Goal: Information Seeking & Learning: Learn about a topic

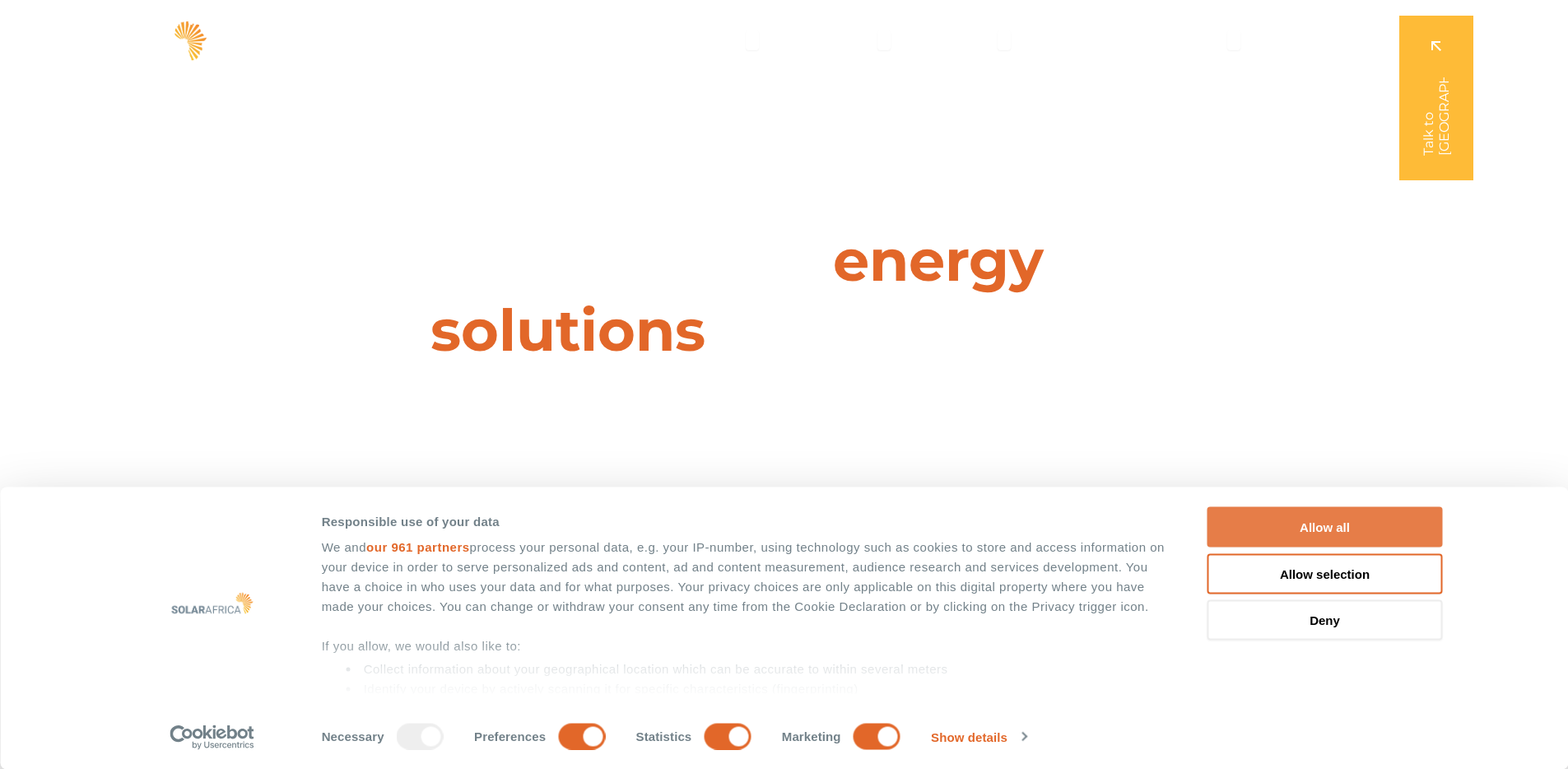
click at [1360, 531] on button "Allow all" at bounding box center [1325, 528] width 235 height 41
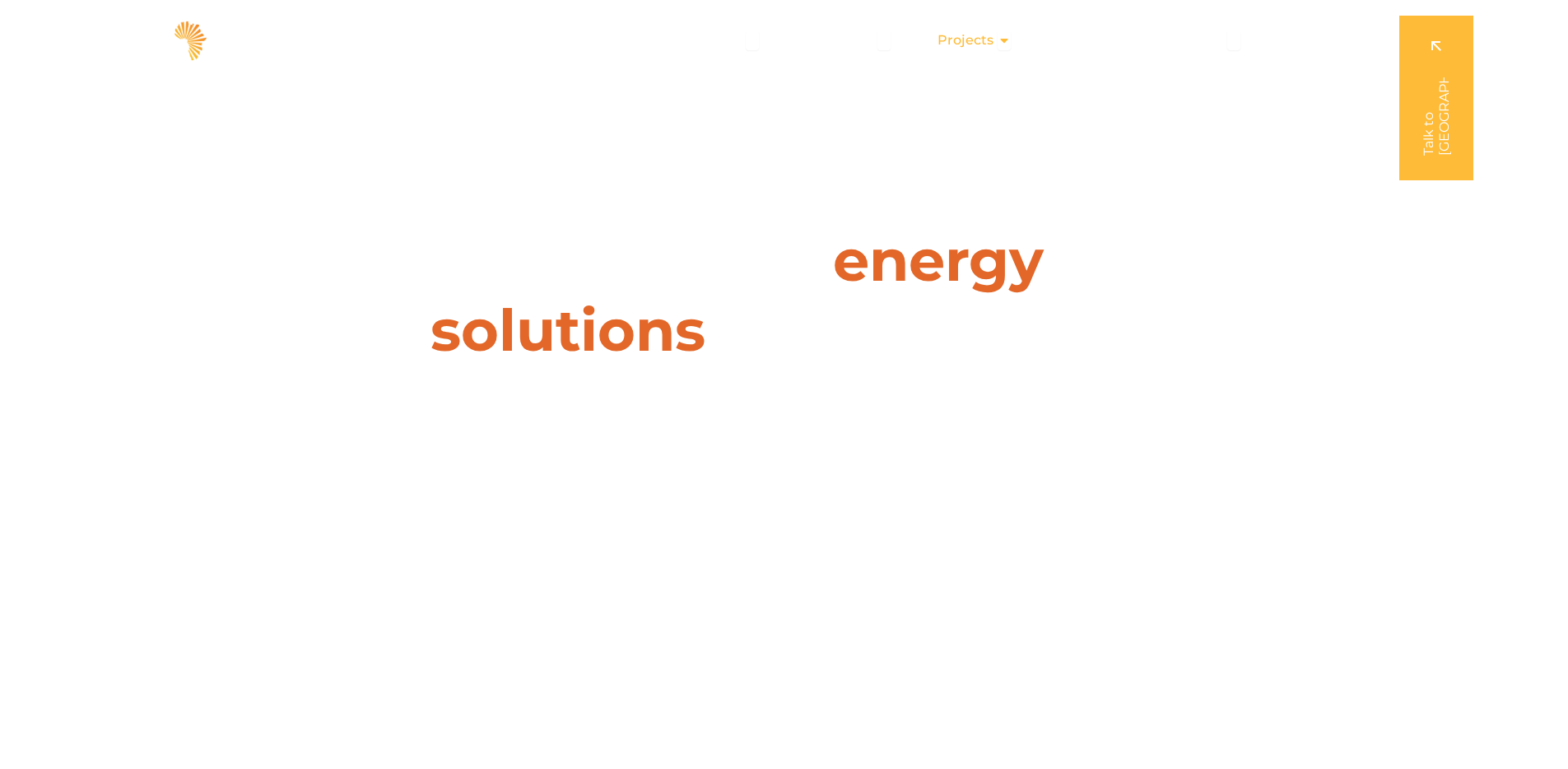
click at [956, 43] on span "Projects" at bounding box center [965, 41] width 56 height 20
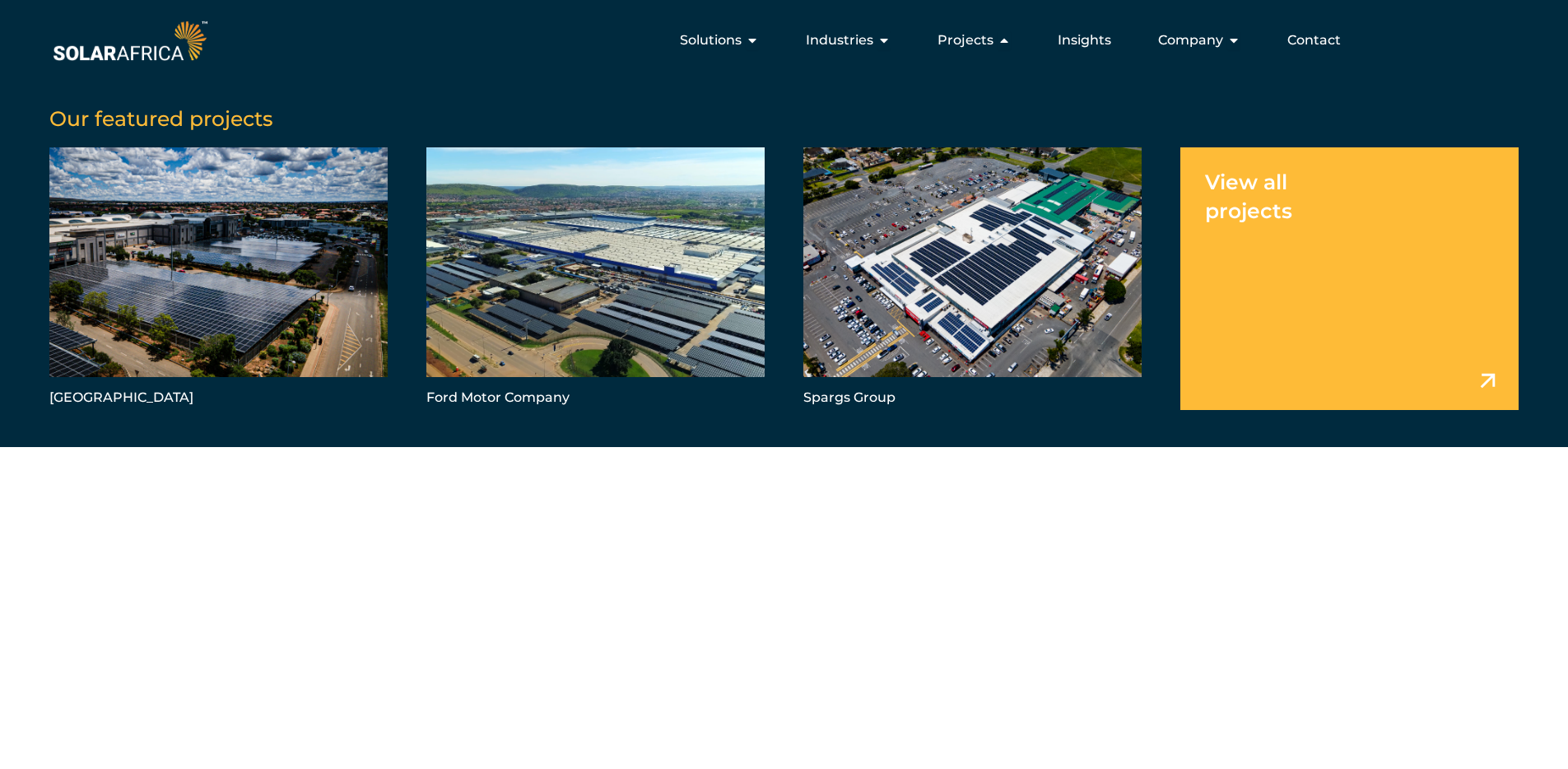
click at [1461, 385] on link "Menu" at bounding box center [1350, 278] width 339 height 262
click at [902, 301] on link "Menu" at bounding box center [972, 278] width 339 height 262
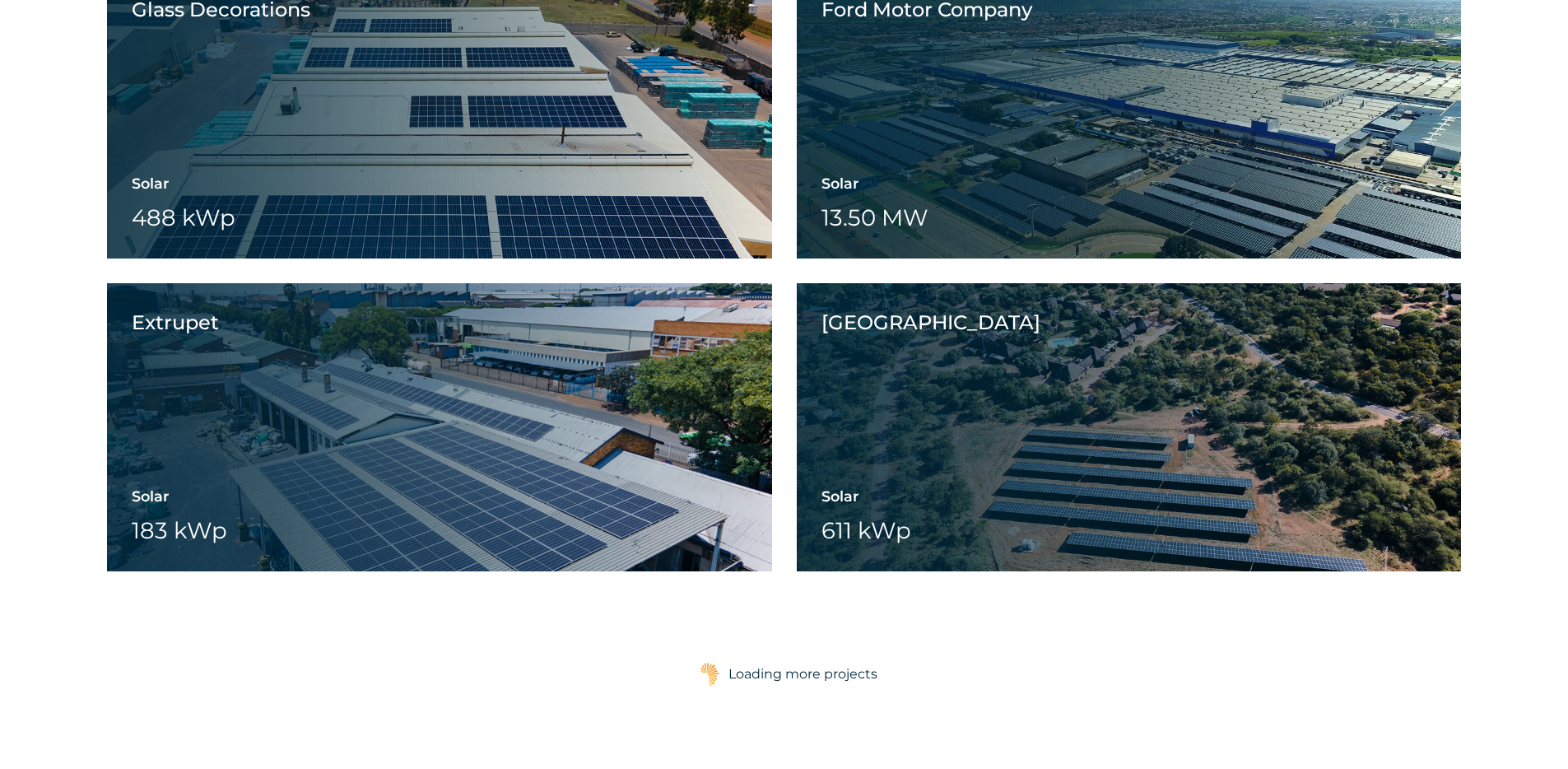
scroll to position [2376, 0]
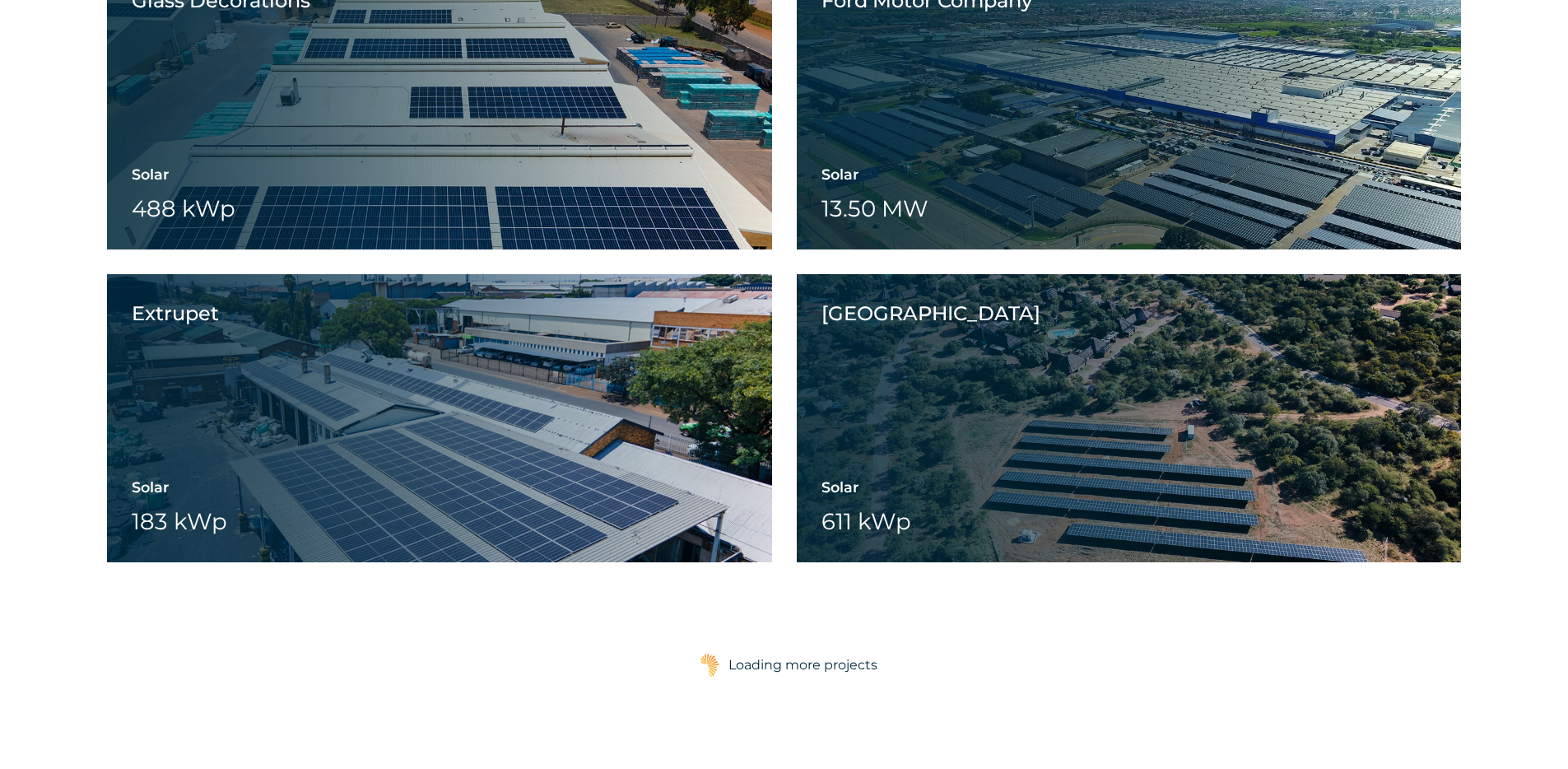
click at [755, 664] on div "Loading more projects" at bounding box center [803, 665] width 149 height 33
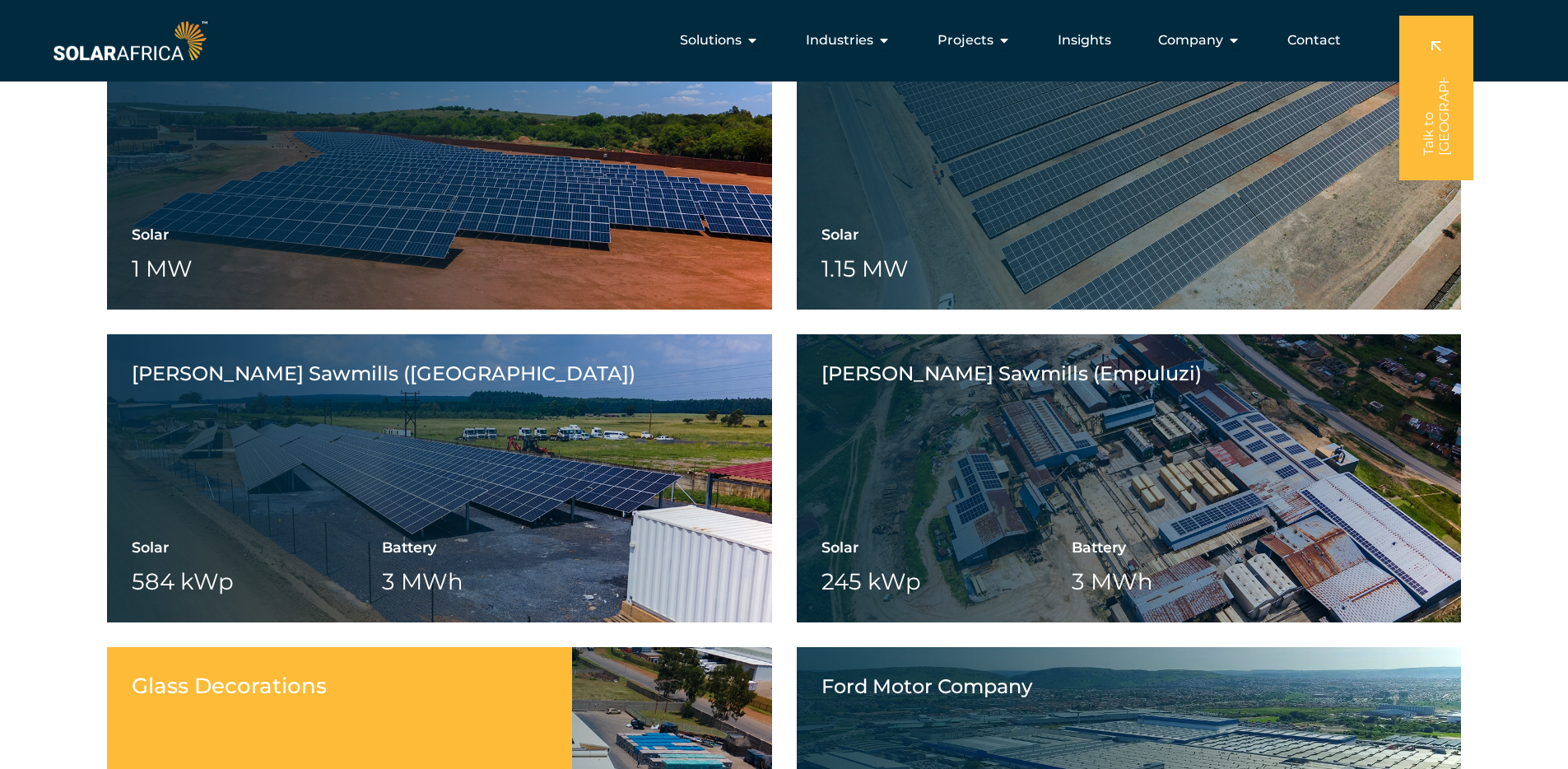
scroll to position [1275, 0]
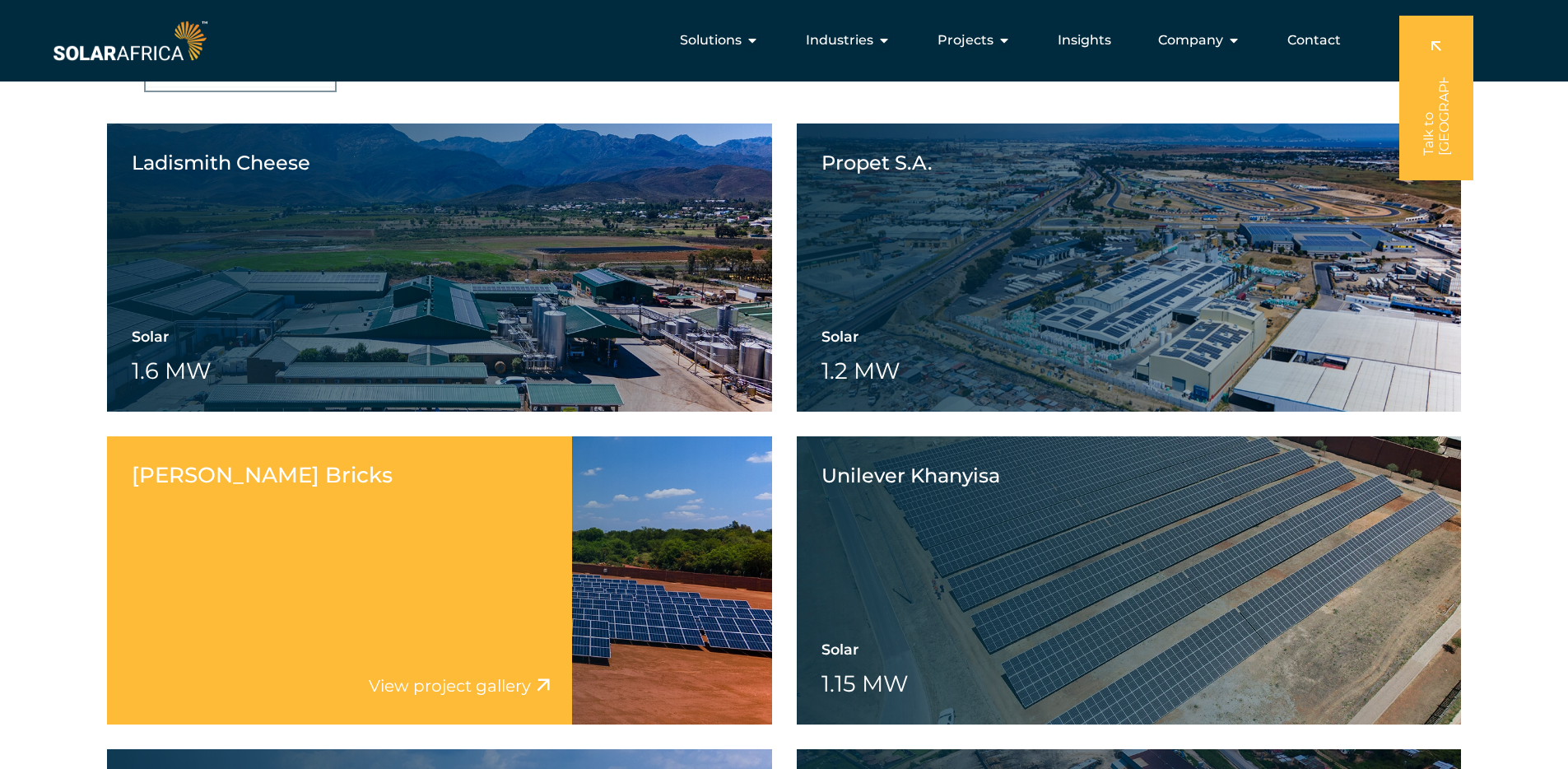
click at [600, 629] on div "Rosema Bricks Solar 1 MW Battery Wheeling" at bounding box center [440, 580] width 665 height 288
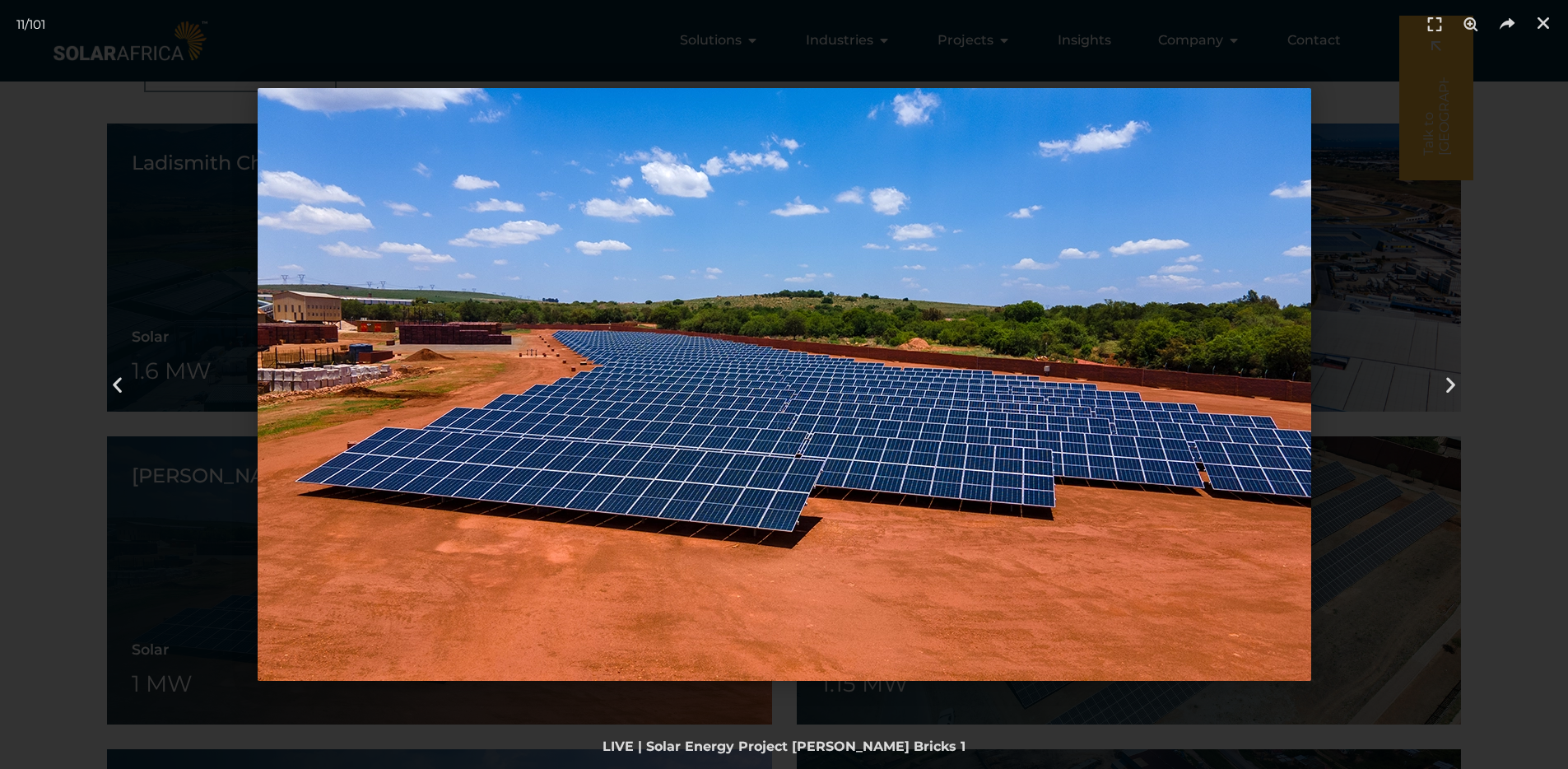
click at [759, 750] on div "LIVE | Solar Energy Project Rosema Bricks 1" at bounding box center [784, 747] width 1535 height 20
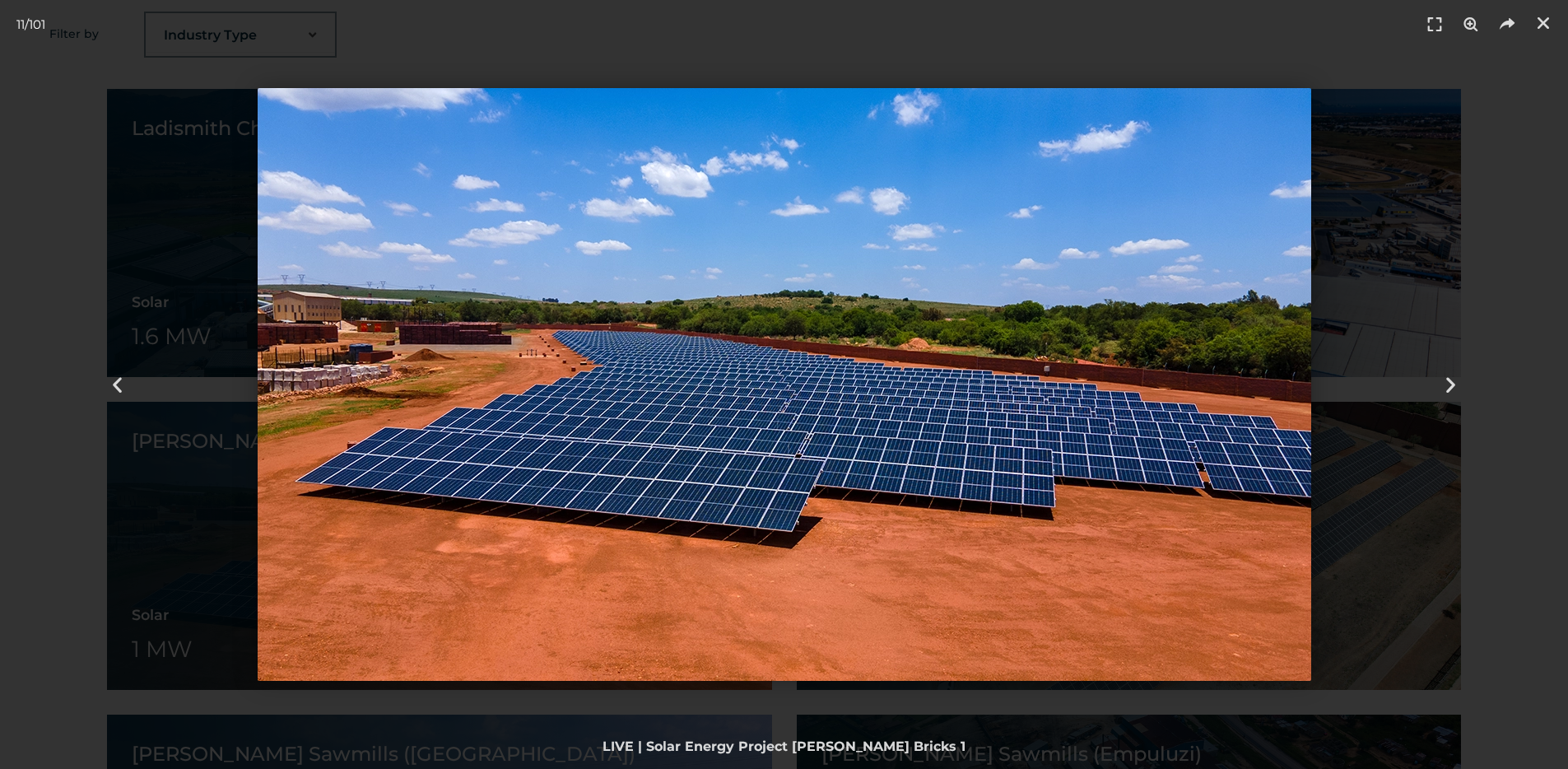
scroll to position [1313, 0]
click at [1444, 386] on icon "Next slide" at bounding box center [1450, 384] width 21 height 21
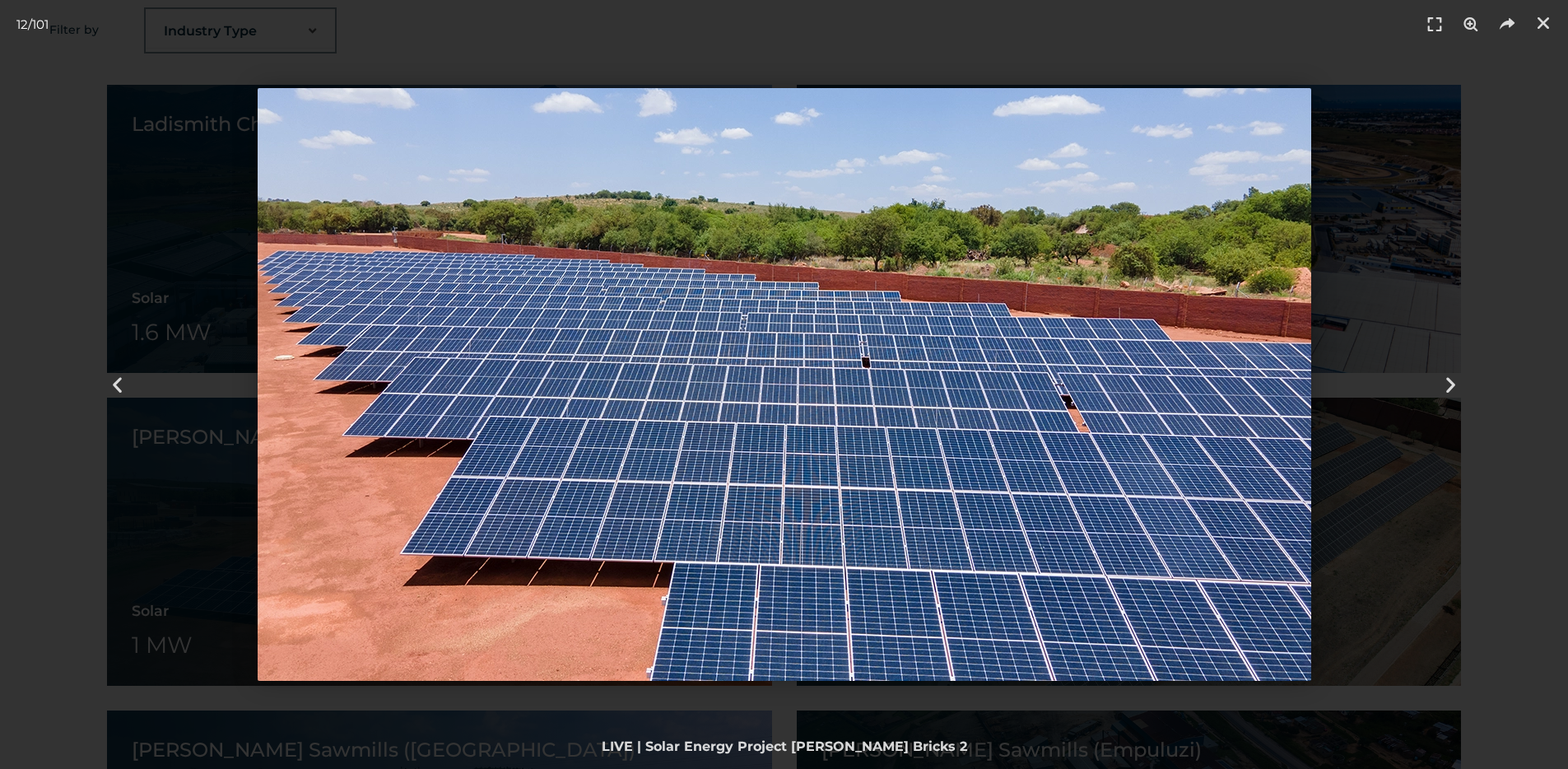
click at [1081, 384] on img "12 / 101" at bounding box center [784, 384] width 1054 height 593
click at [1445, 389] on icon "Next slide" at bounding box center [1450, 384] width 21 height 21
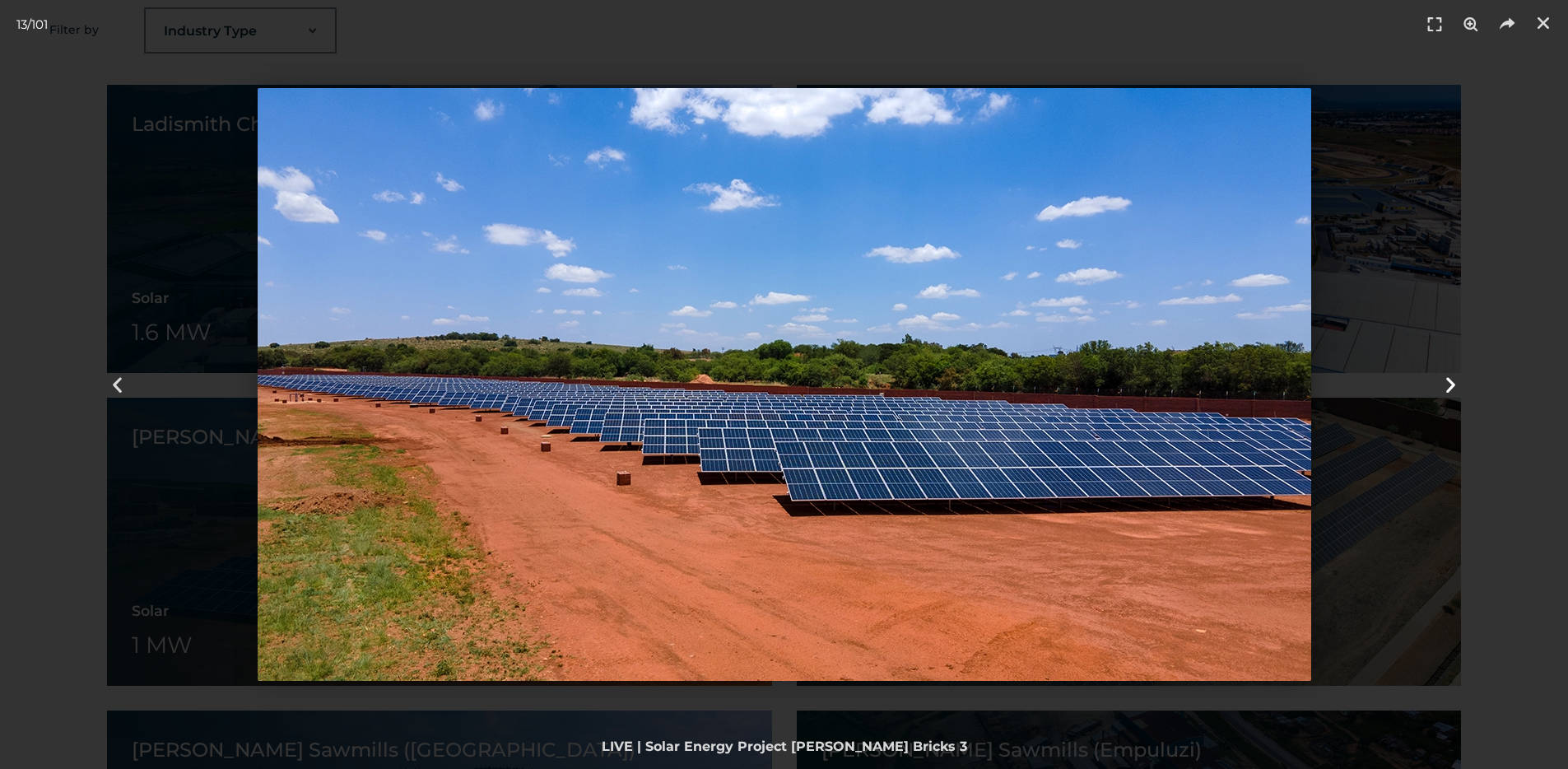
click at [1445, 389] on icon "Next slide" at bounding box center [1450, 384] width 21 height 21
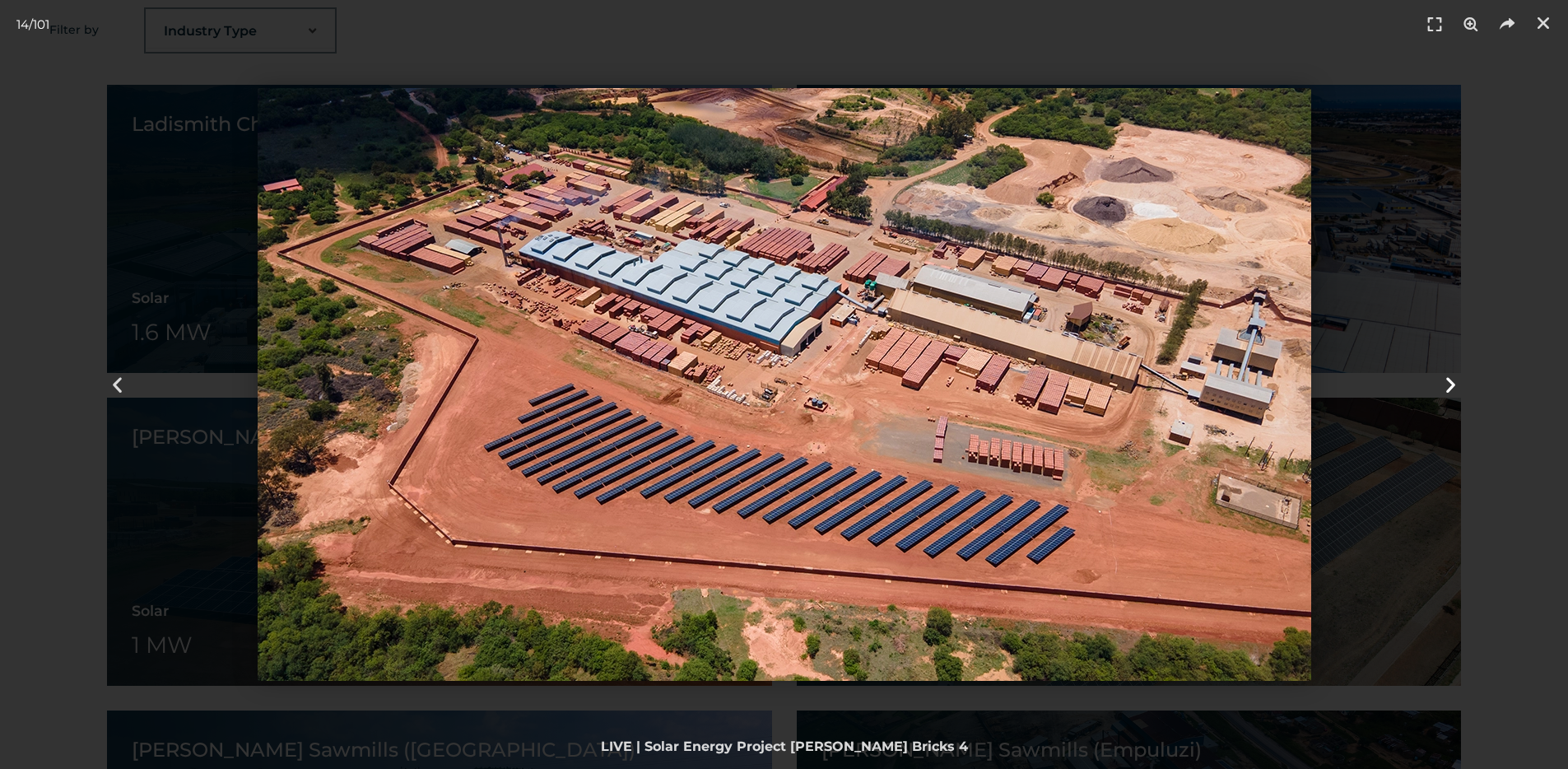
click at [1445, 389] on icon "Next slide" at bounding box center [1450, 384] width 21 height 21
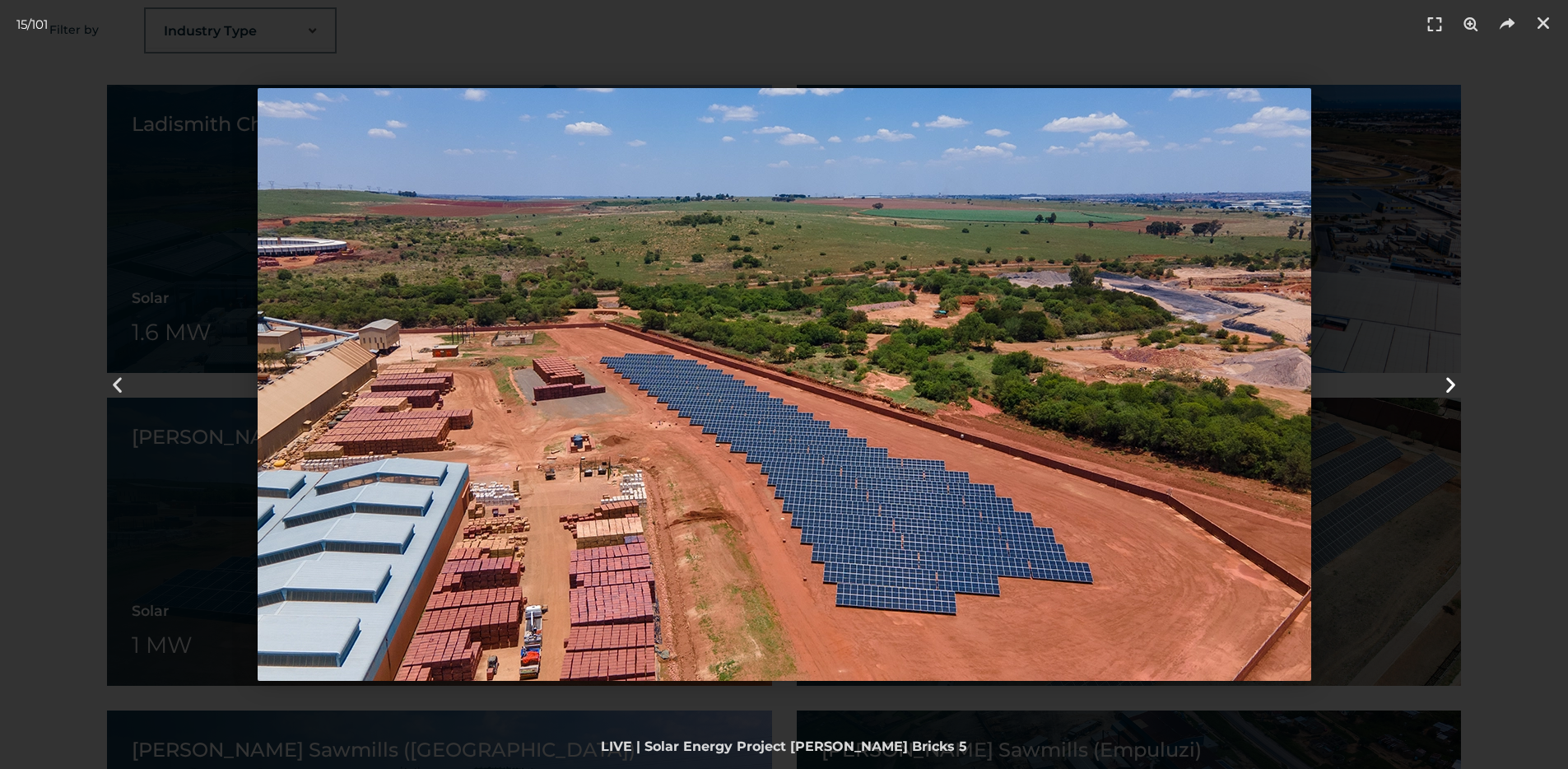
click at [1445, 389] on icon "Next slide" at bounding box center [1450, 384] width 21 height 21
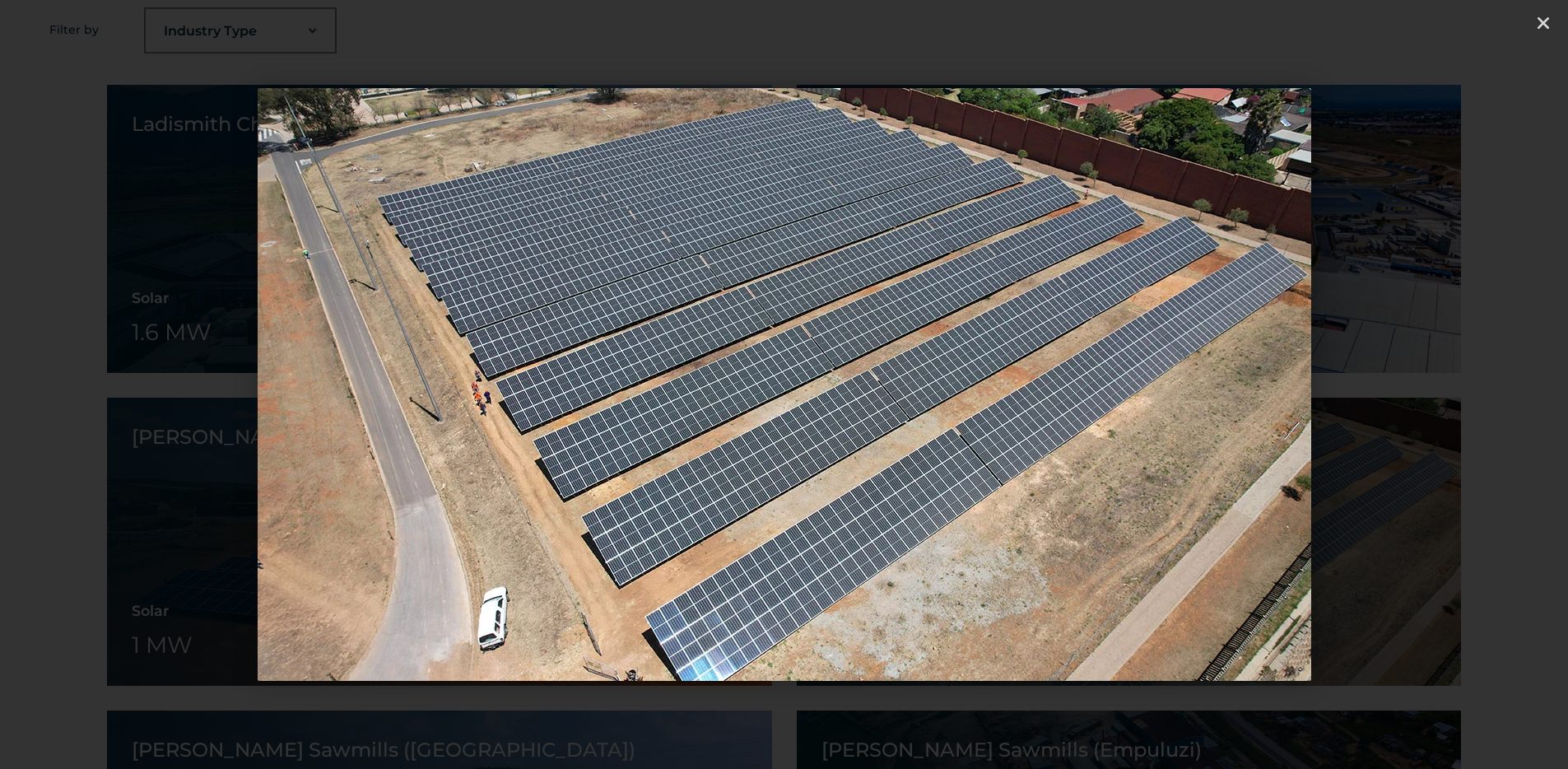
click at [1445, 389] on icon "Next slide" at bounding box center [1450, 384] width 21 height 21
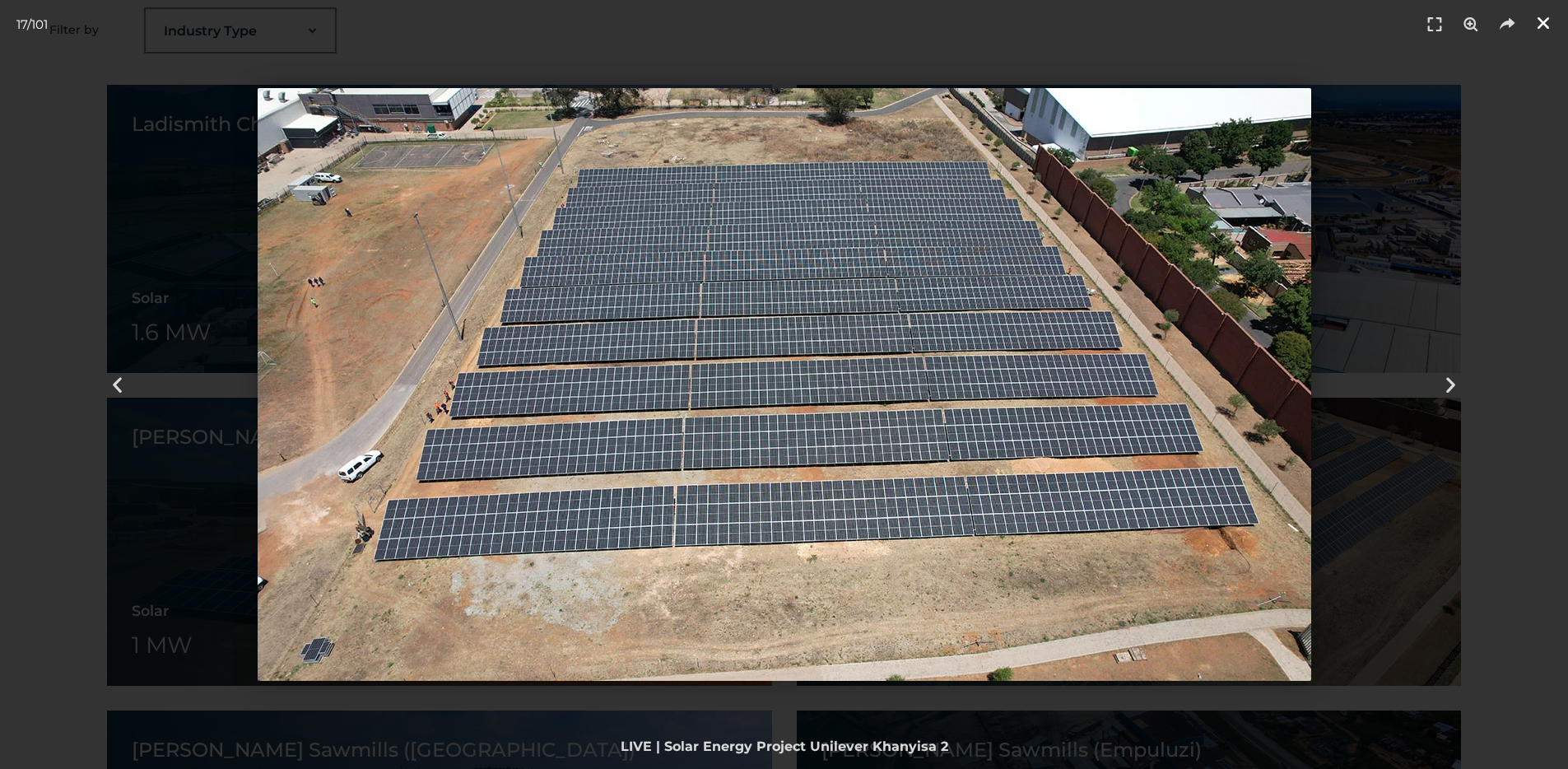
click at [1549, 17] on icon "Close (Esc)" at bounding box center [1543, 23] width 17 height 17
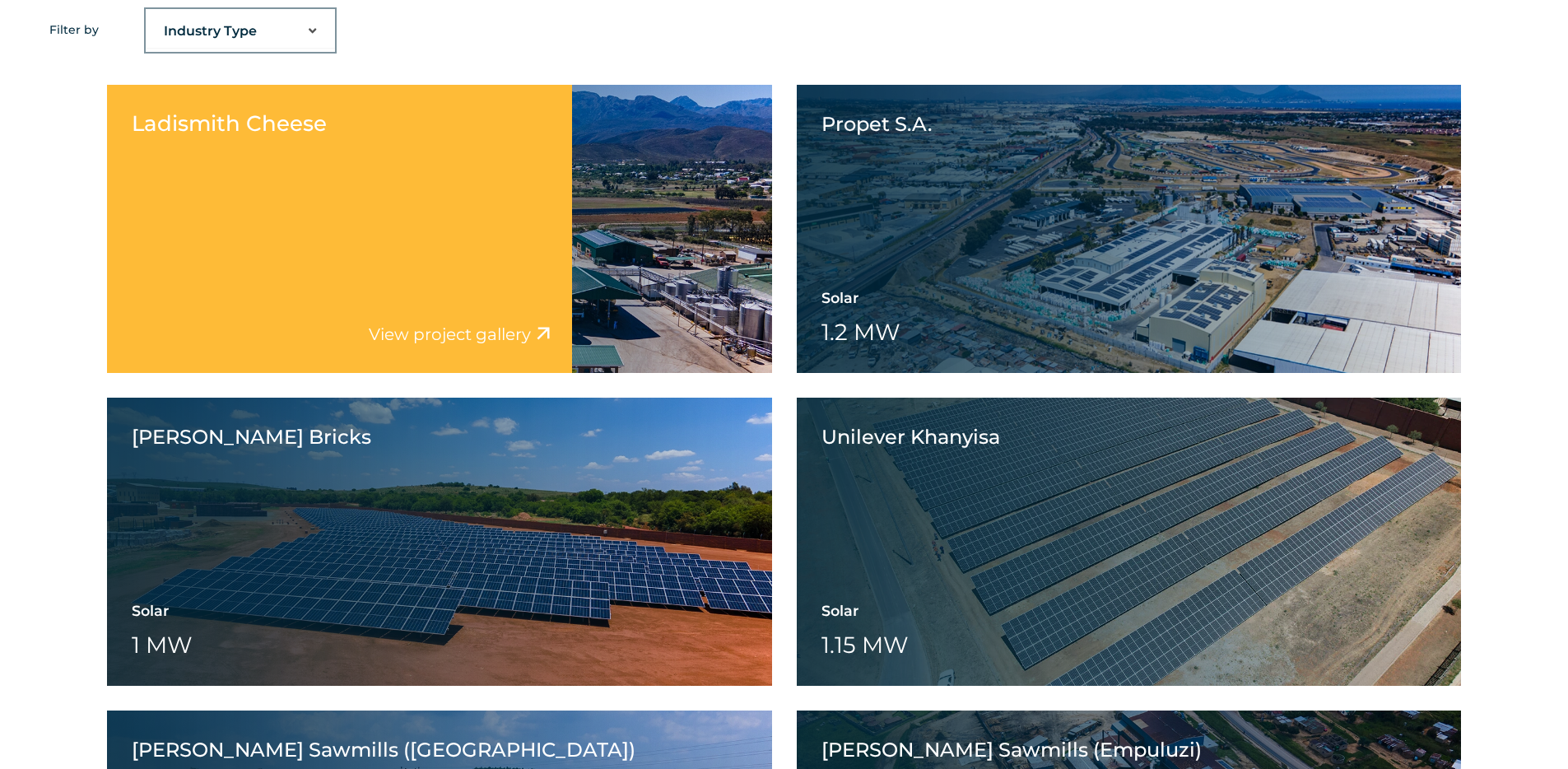
click at [661, 176] on div "Ladismith Cheese Solar 1.6 MW Battery Wheeling" at bounding box center [440, 229] width 665 height 288
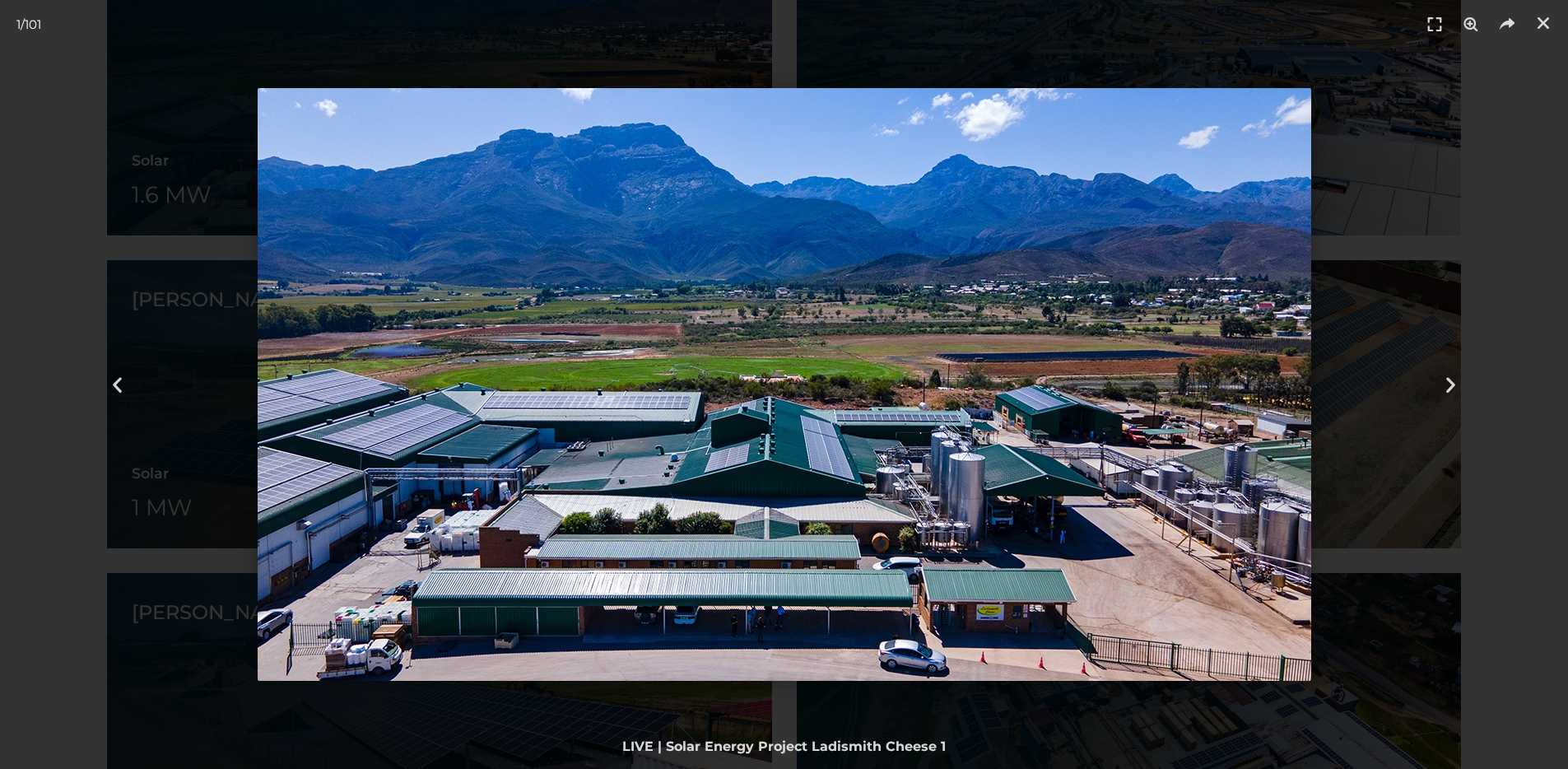
scroll to position [1456, 0]
click at [1445, 387] on icon "Next slide" at bounding box center [1450, 384] width 21 height 21
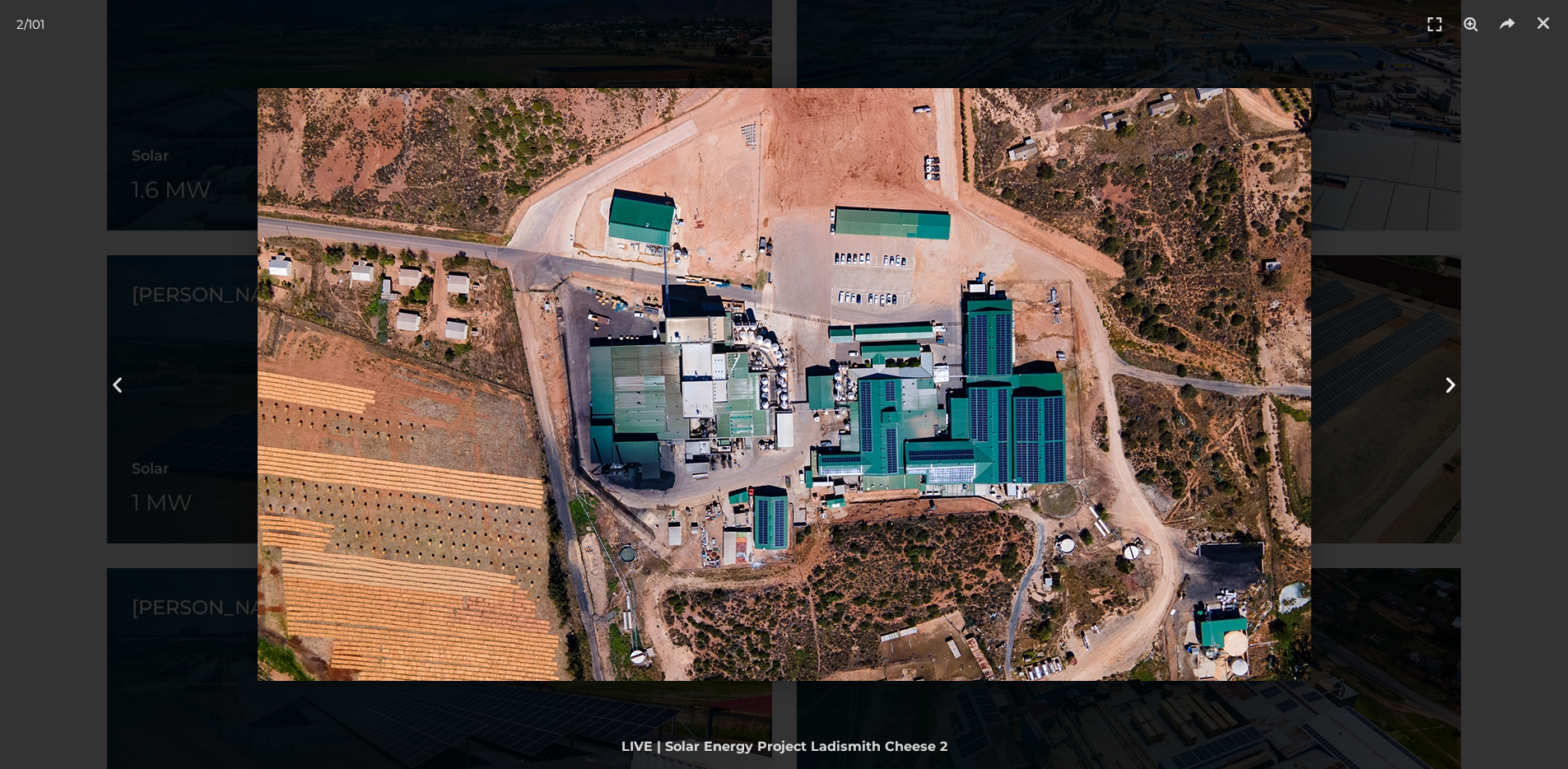
click at [1435, 383] on div "Next" at bounding box center [1450, 384] width 235 height 769
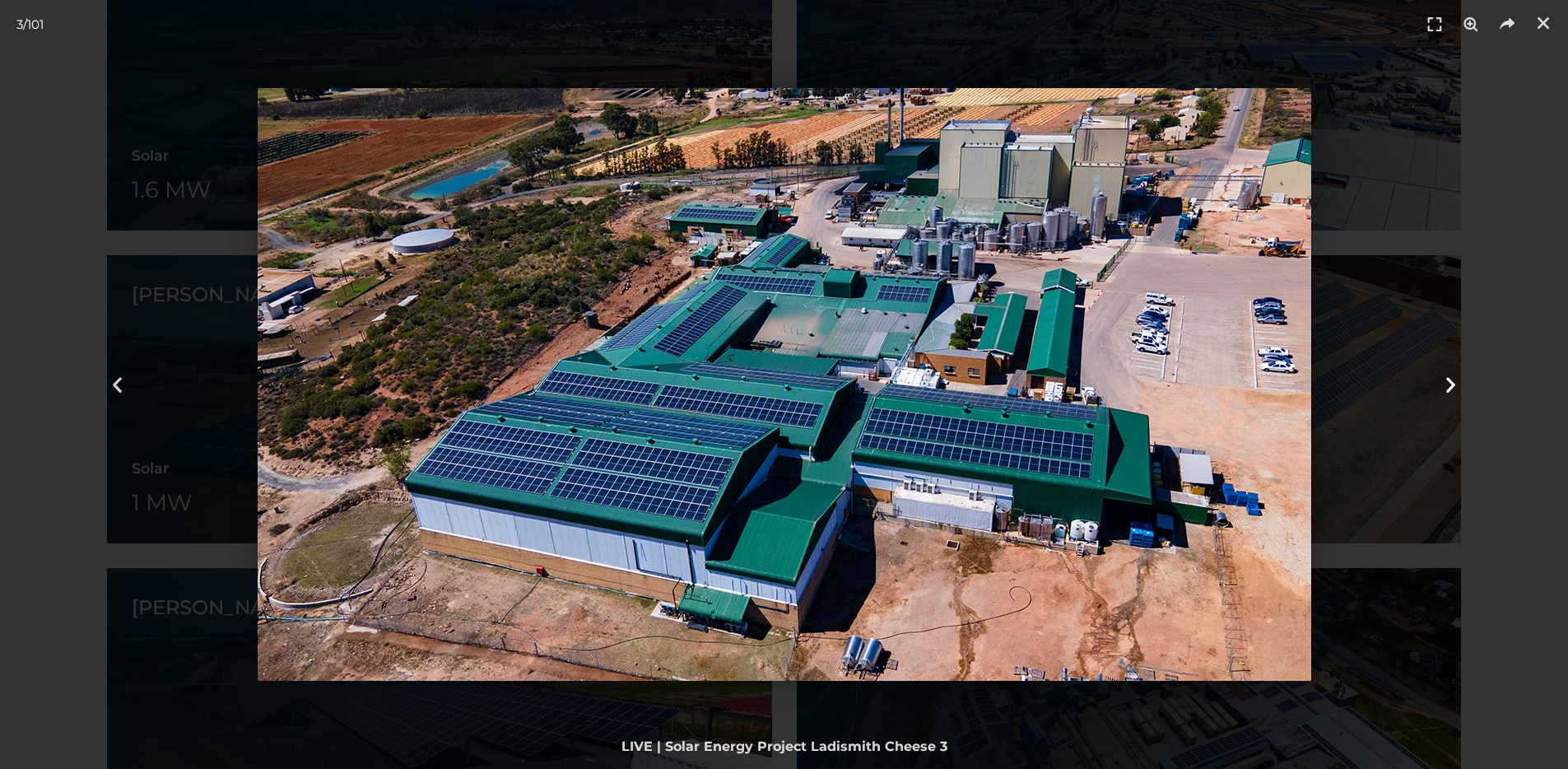
click at [1435, 383] on div "Next" at bounding box center [1450, 384] width 235 height 769
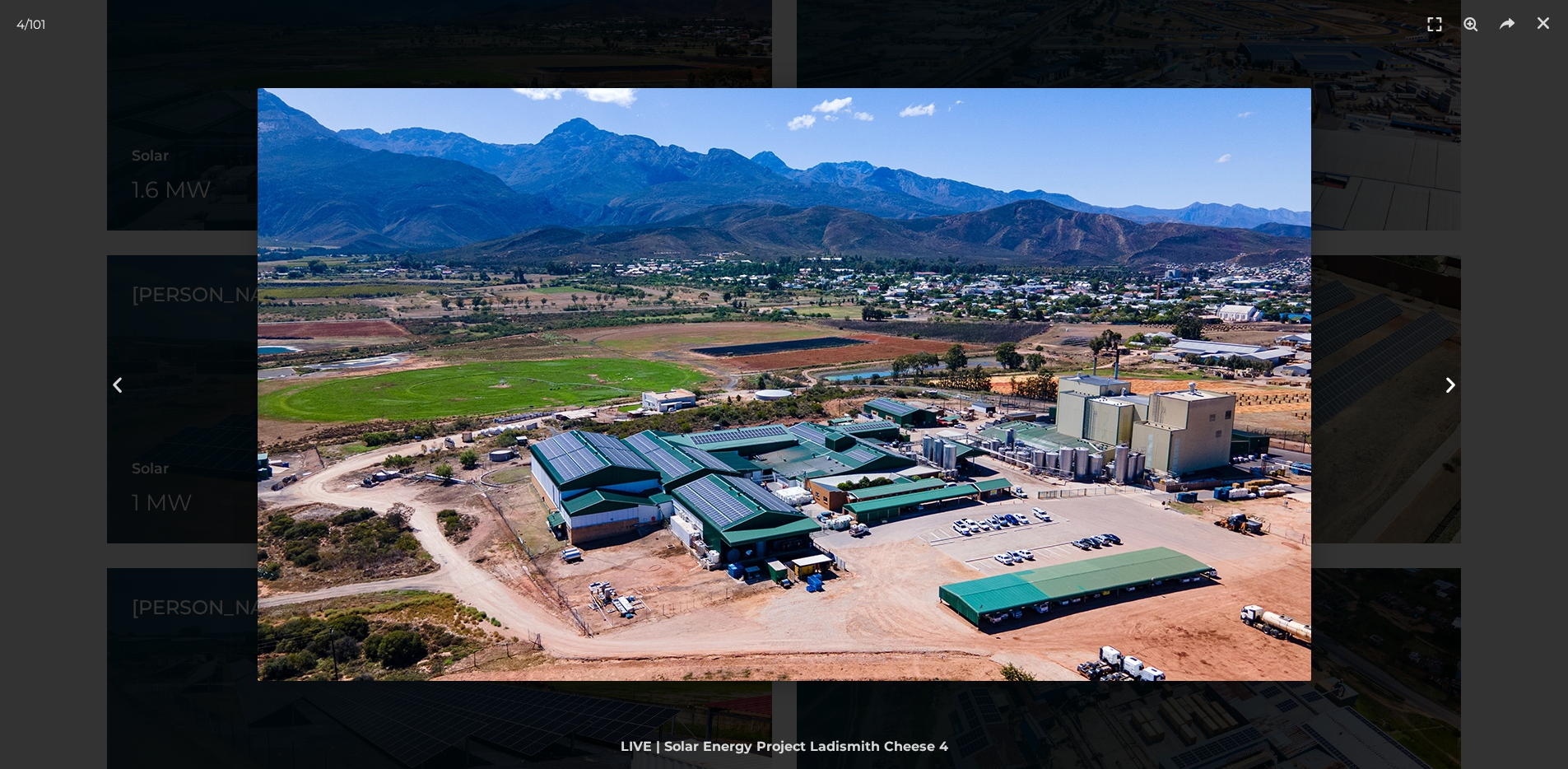
click at [1435, 383] on div "Next" at bounding box center [1450, 384] width 235 height 769
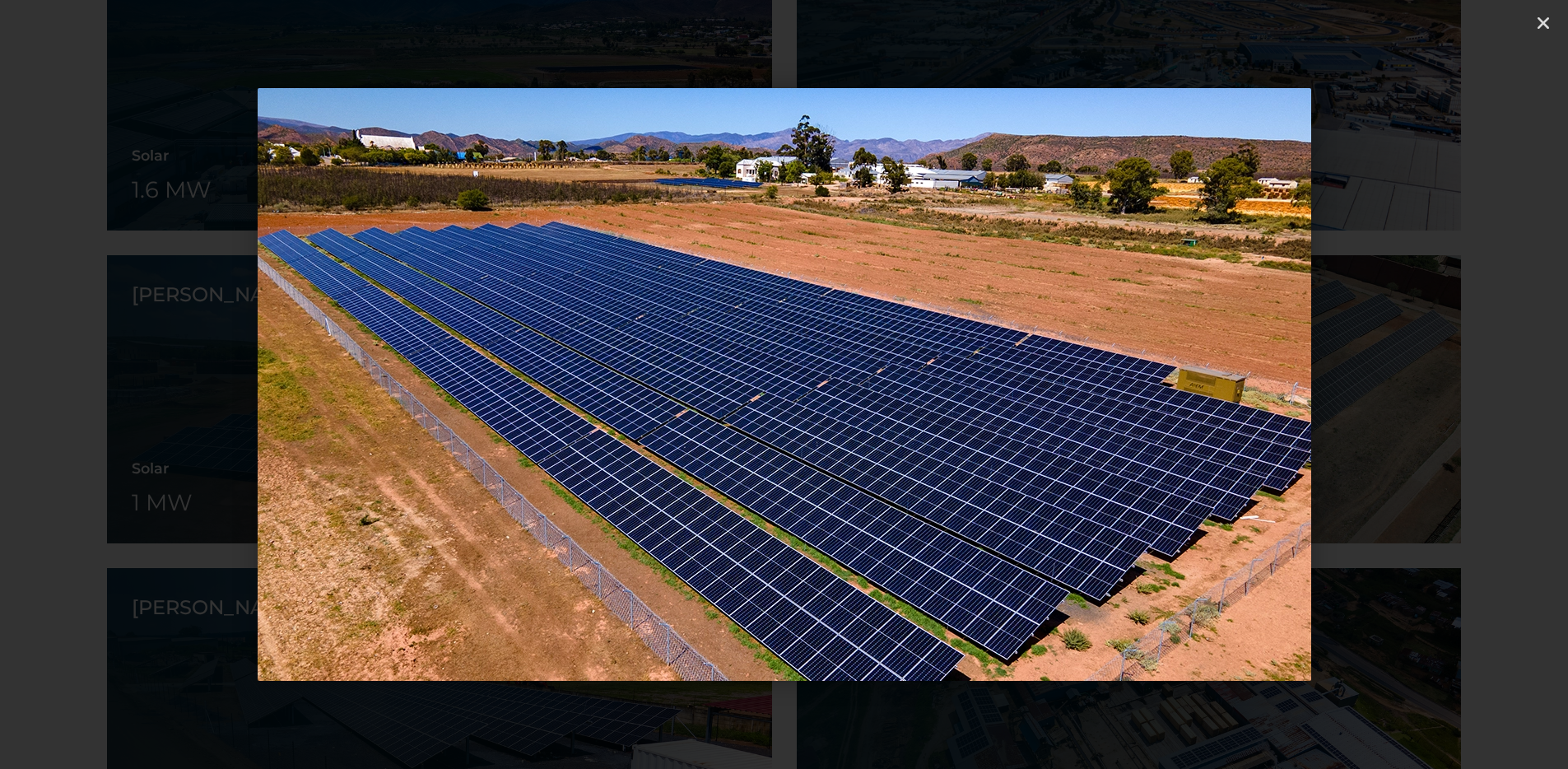
click at [1435, 383] on div "Next" at bounding box center [1450, 384] width 235 height 769
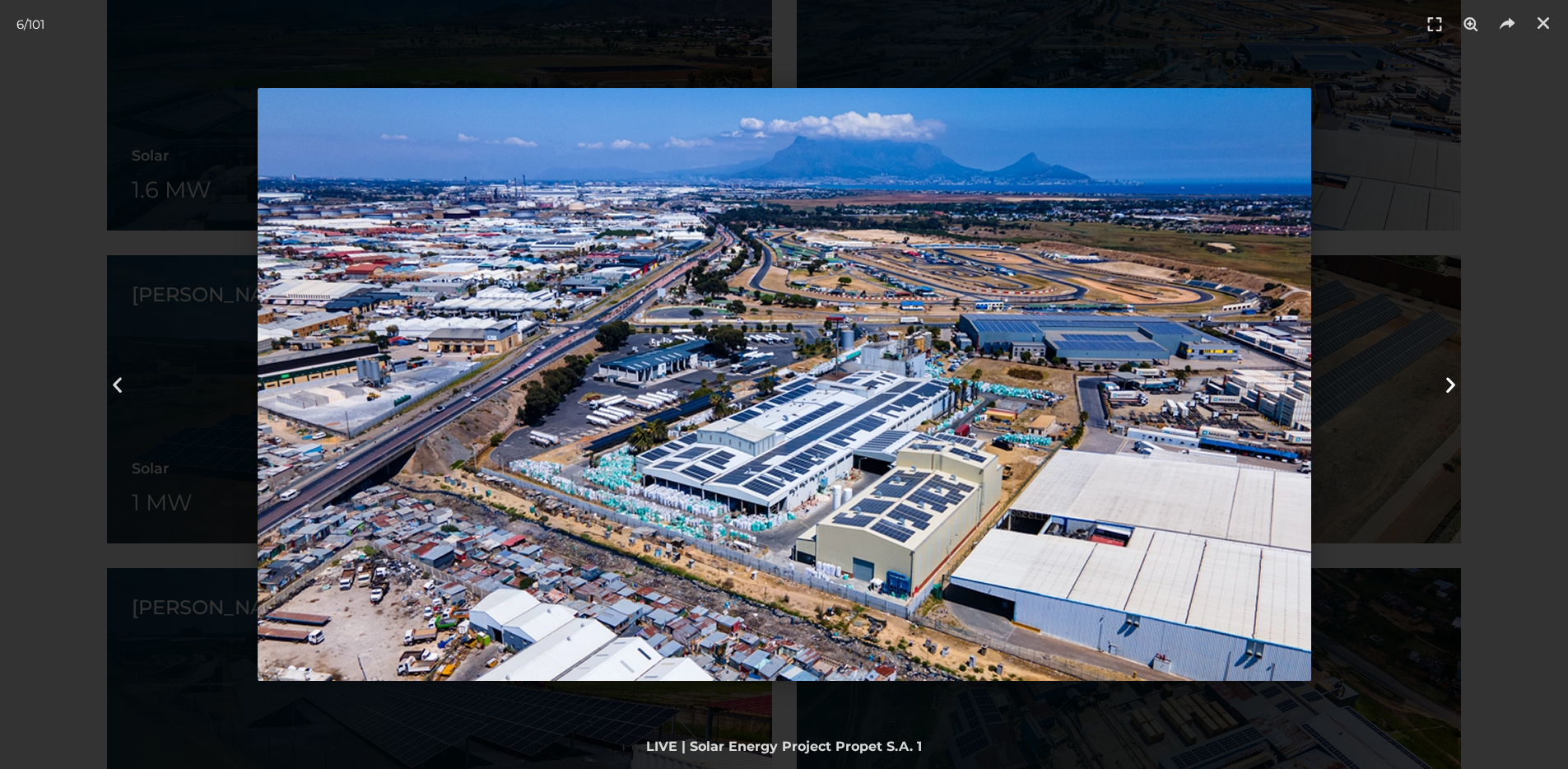
click at [1435, 383] on div "Next" at bounding box center [1450, 384] width 235 height 769
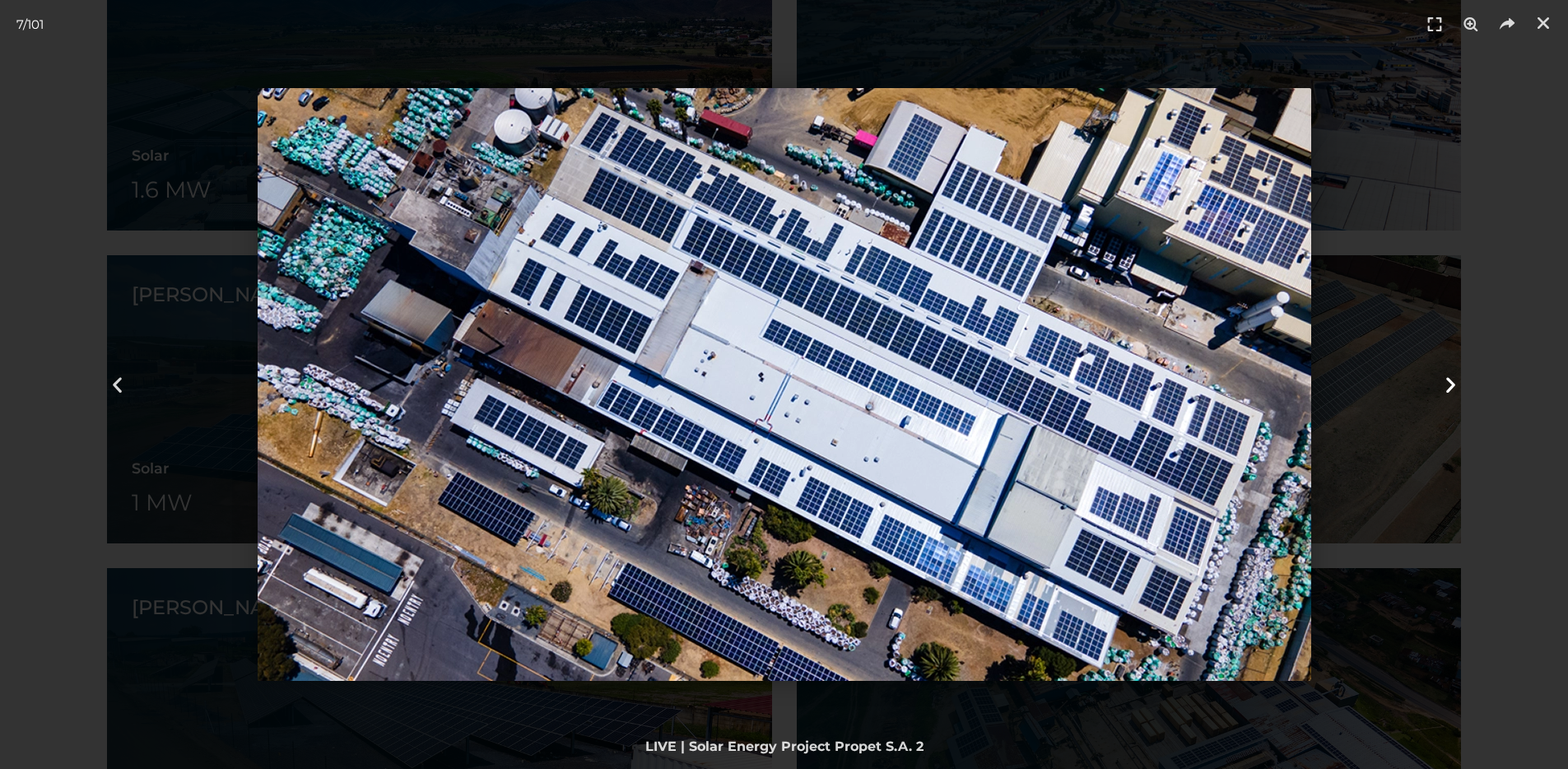
click at [1435, 383] on div "Next" at bounding box center [1450, 384] width 235 height 769
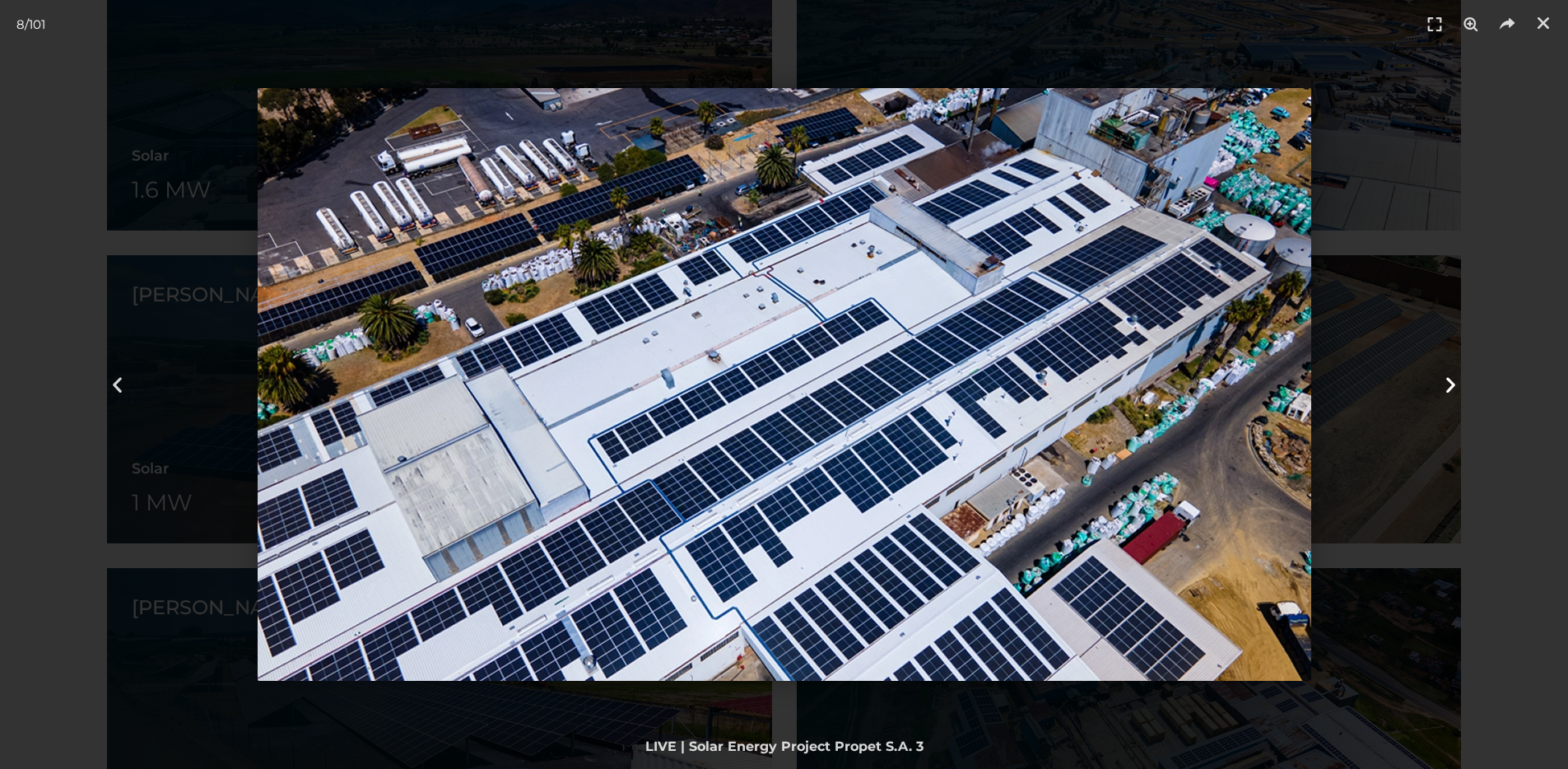
click at [1435, 383] on div "Next" at bounding box center [1450, 384] width 235 height 769
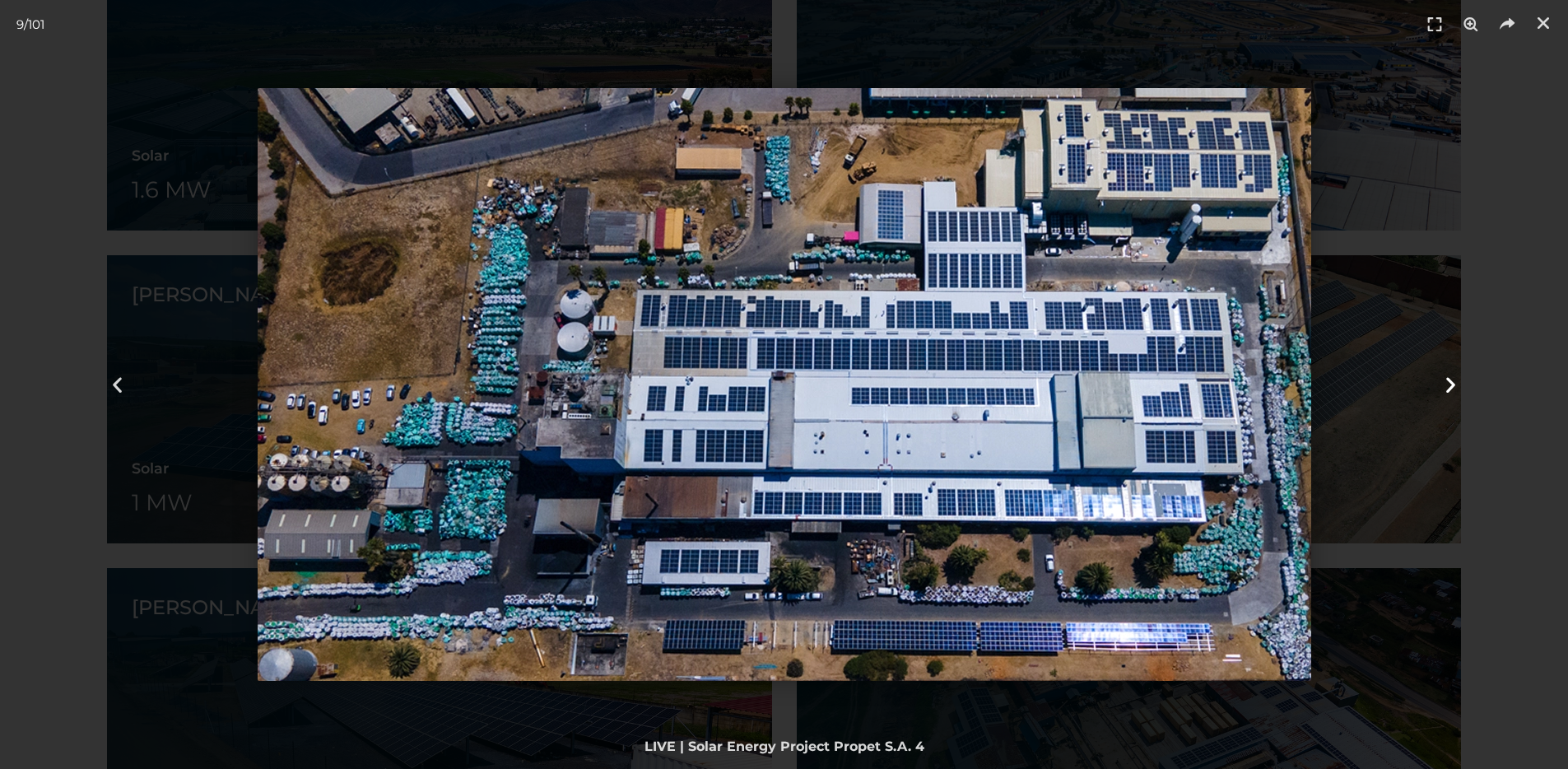
click at [1435, 383] on div "Next" at bounding box center [1450, 384] width 235 height 769
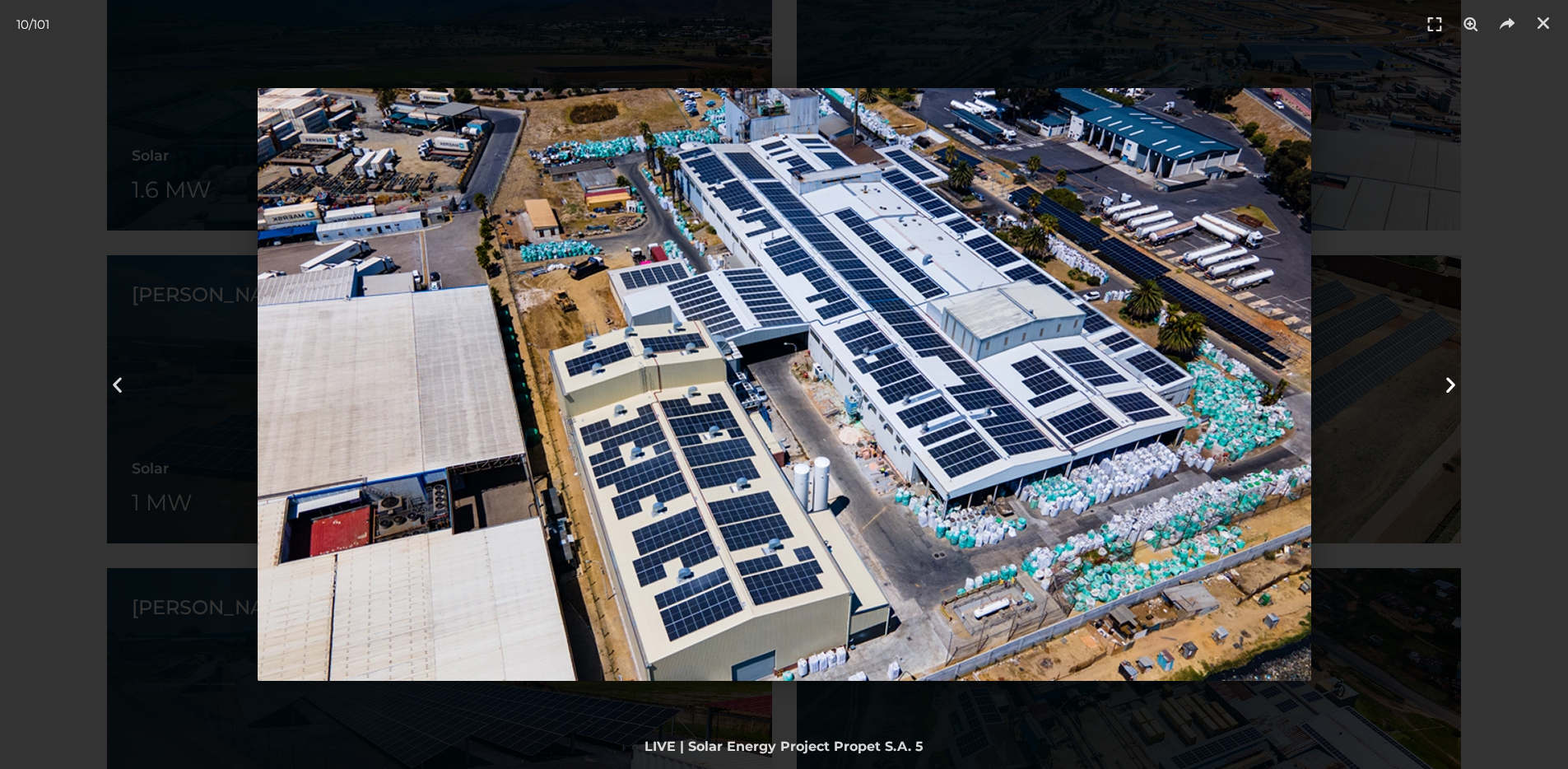
click at [1435, 383] on div "Next" at bounding box center [1450, 384] width 235 height 769
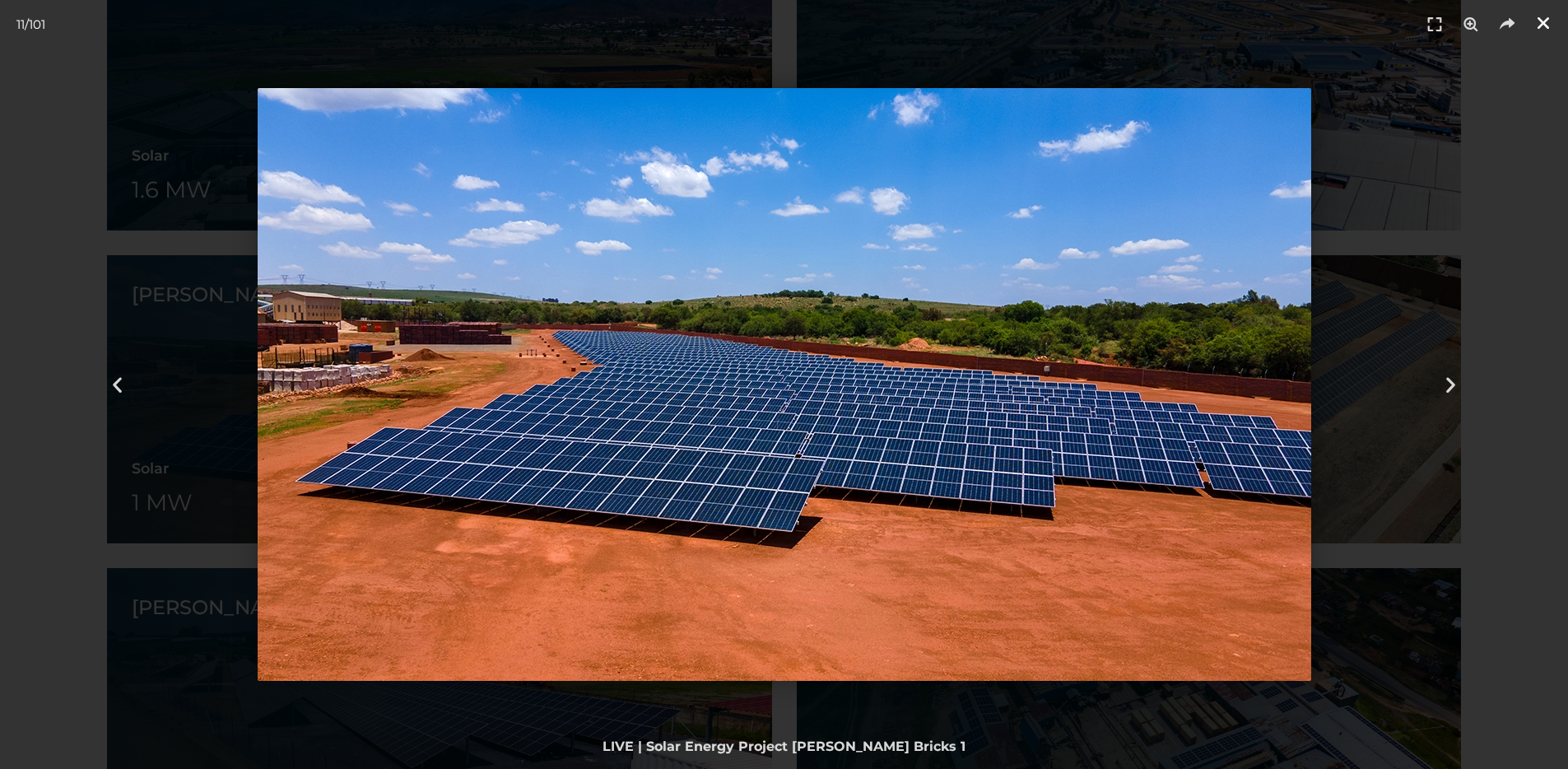
click at [1531, 23] on link "Close (Esc)" at bounding box center [1543, 23] width 25 height 25
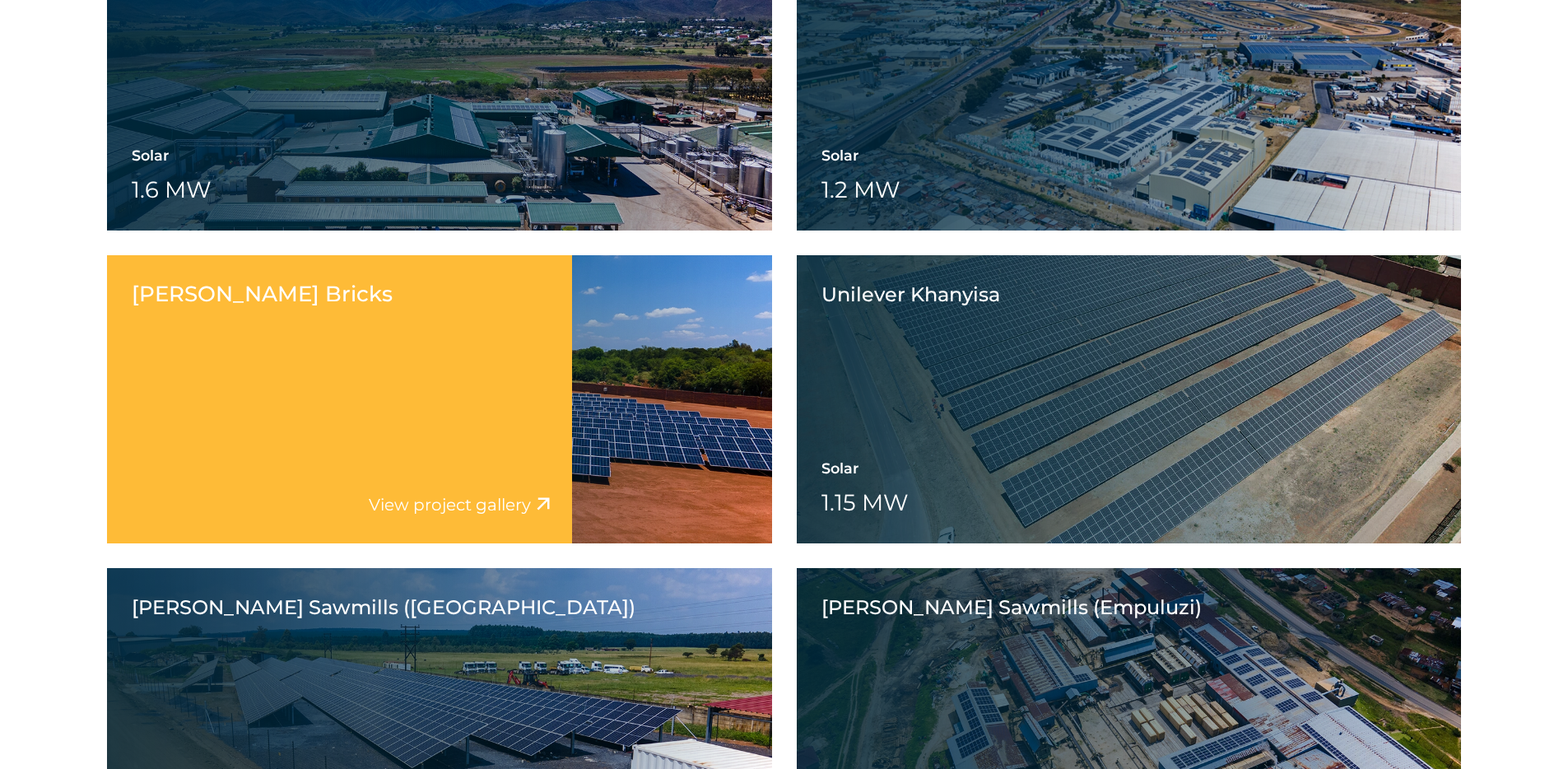
click at [471, 394] on div "Rosema Bricks View project video View project gallery" at bounding box center [340, 399] width 465 height 288
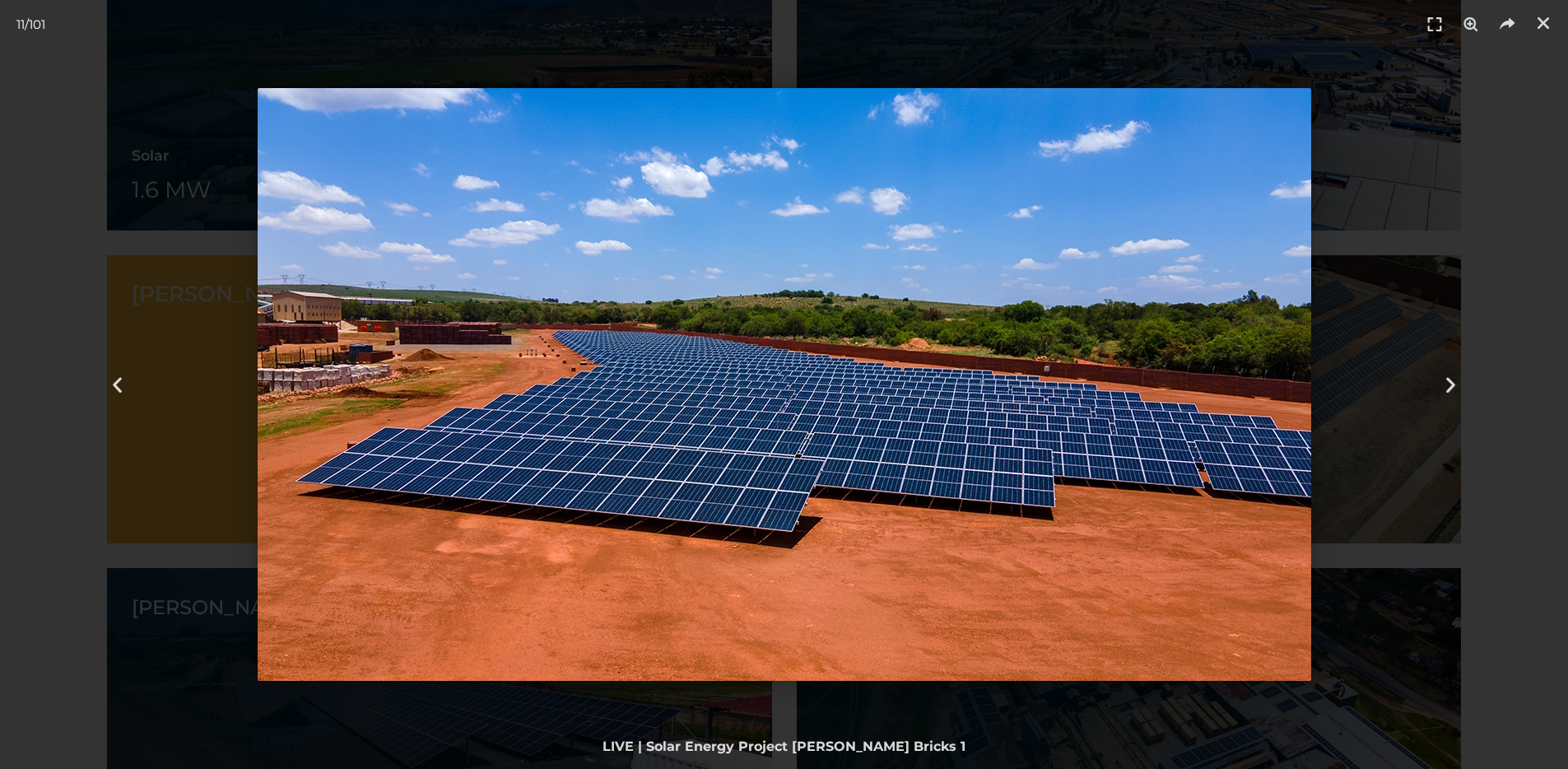
click at [471, 394] on img "11 / 101" at bounding box center [784, 384] width 1054 height 593
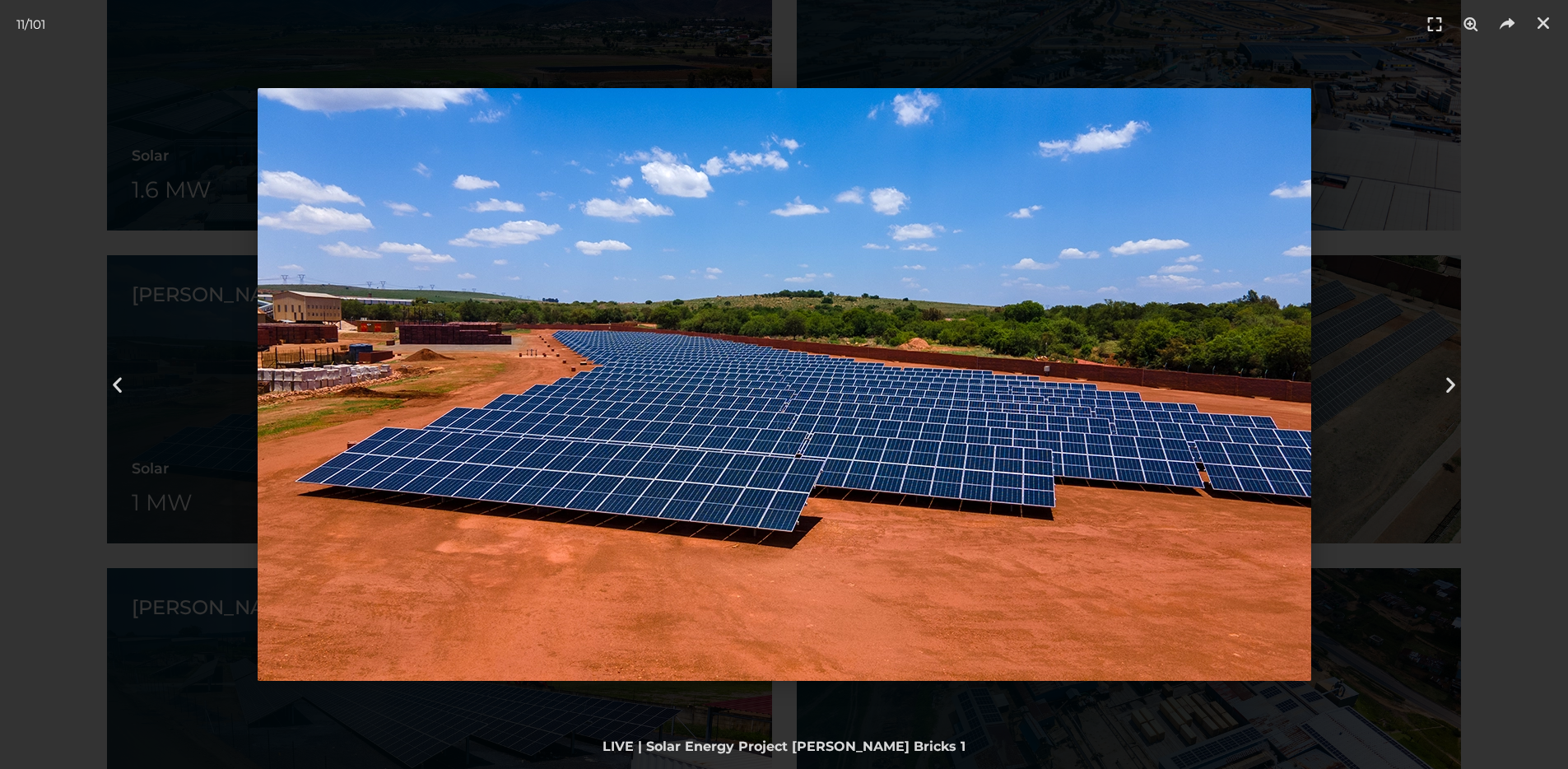
click at [498, 392] on img "11 / 101" at bounding box center [784, 384] width 1054 height 593
click at [239, 325] on div "11 / 101" at bounding box center [784, 384] width 1453 height 654
